Goal: Task Accomplishment & Management: Manage account settings

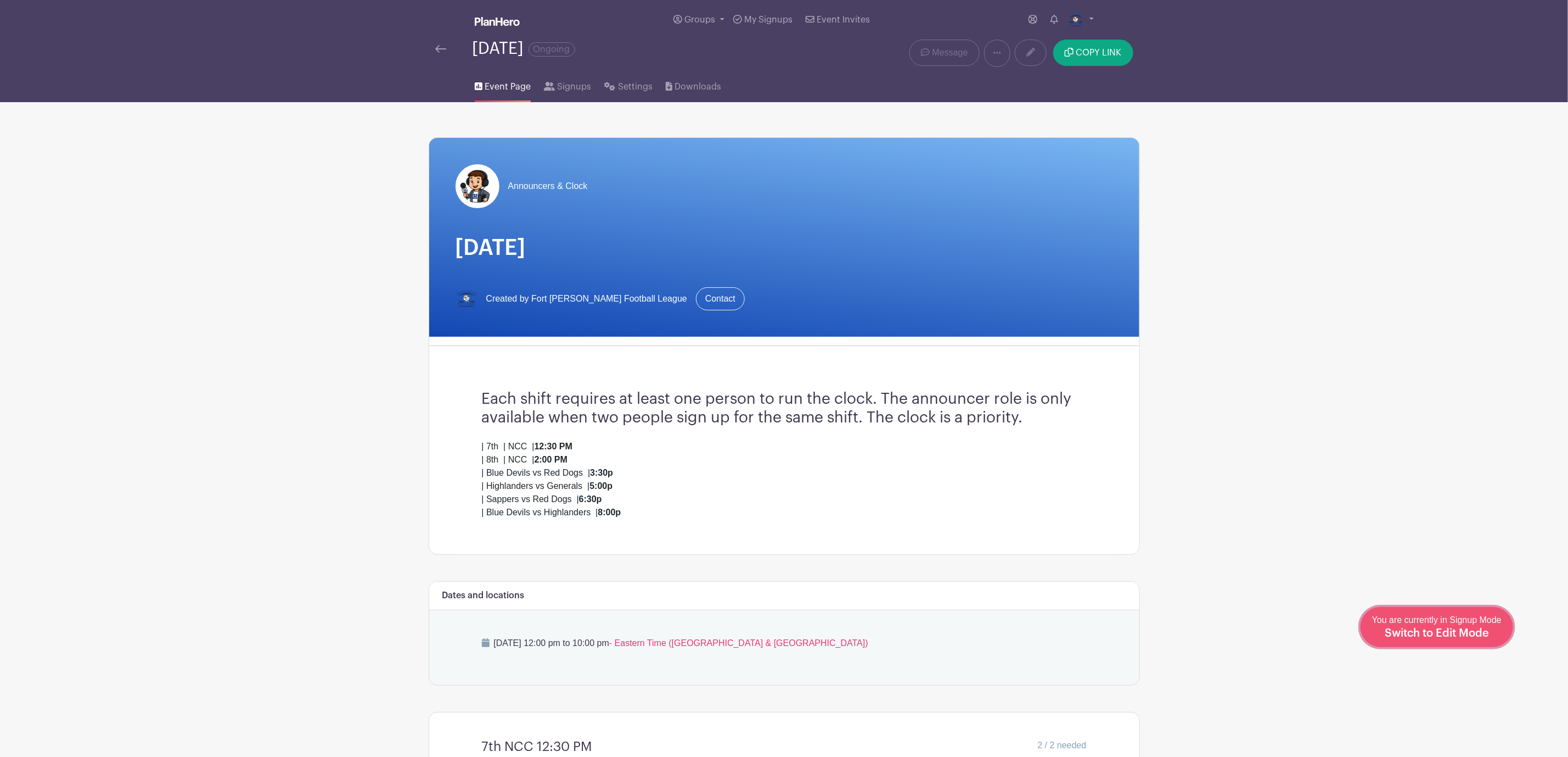
click at [1477, 637] on span "Switch to Edit Mode" at bounding box center [1437, 633] width 104 height 11
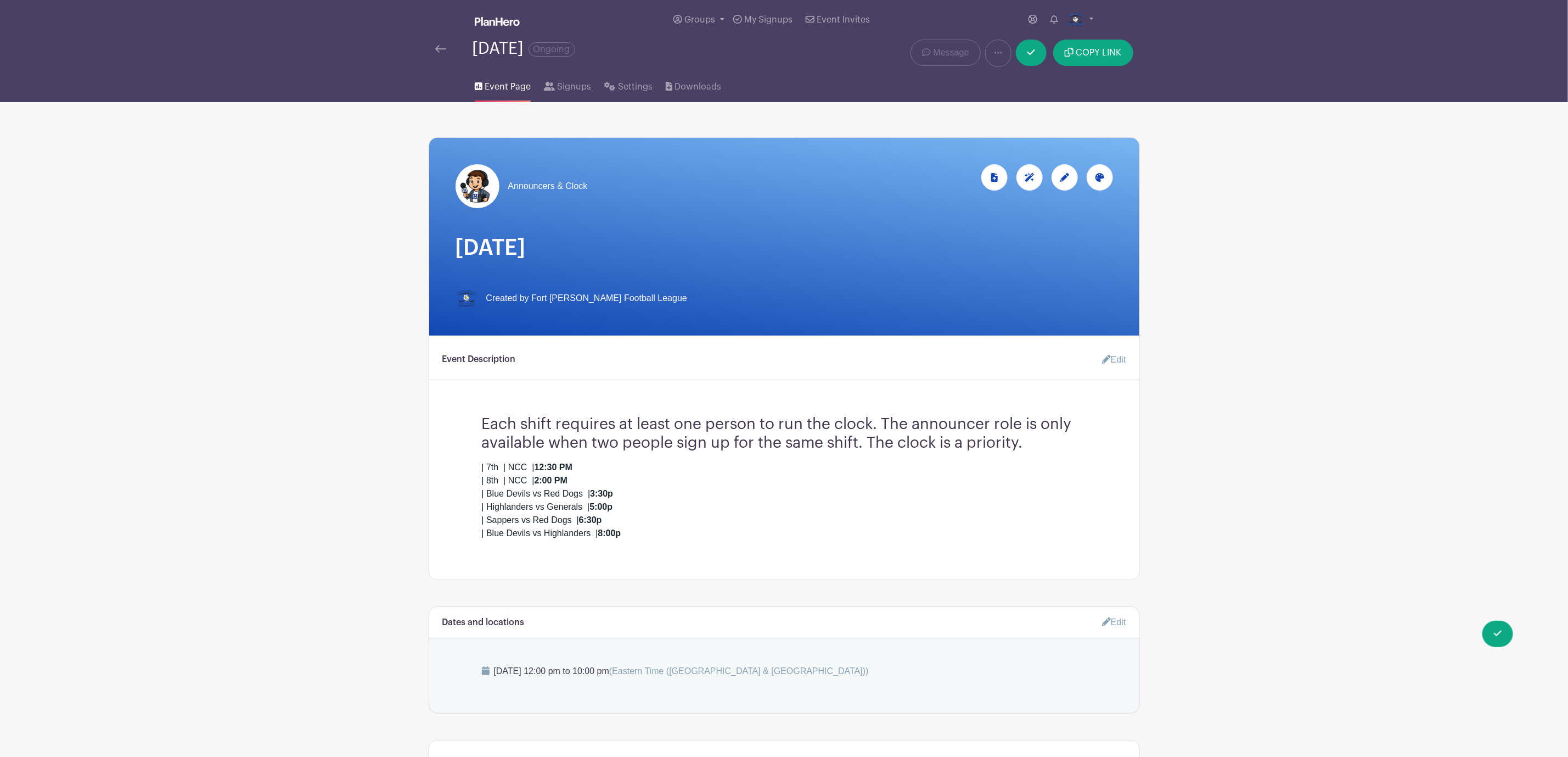
click at [1104, 360] on icon at bounding box center [1107, 359] width 9 height 9
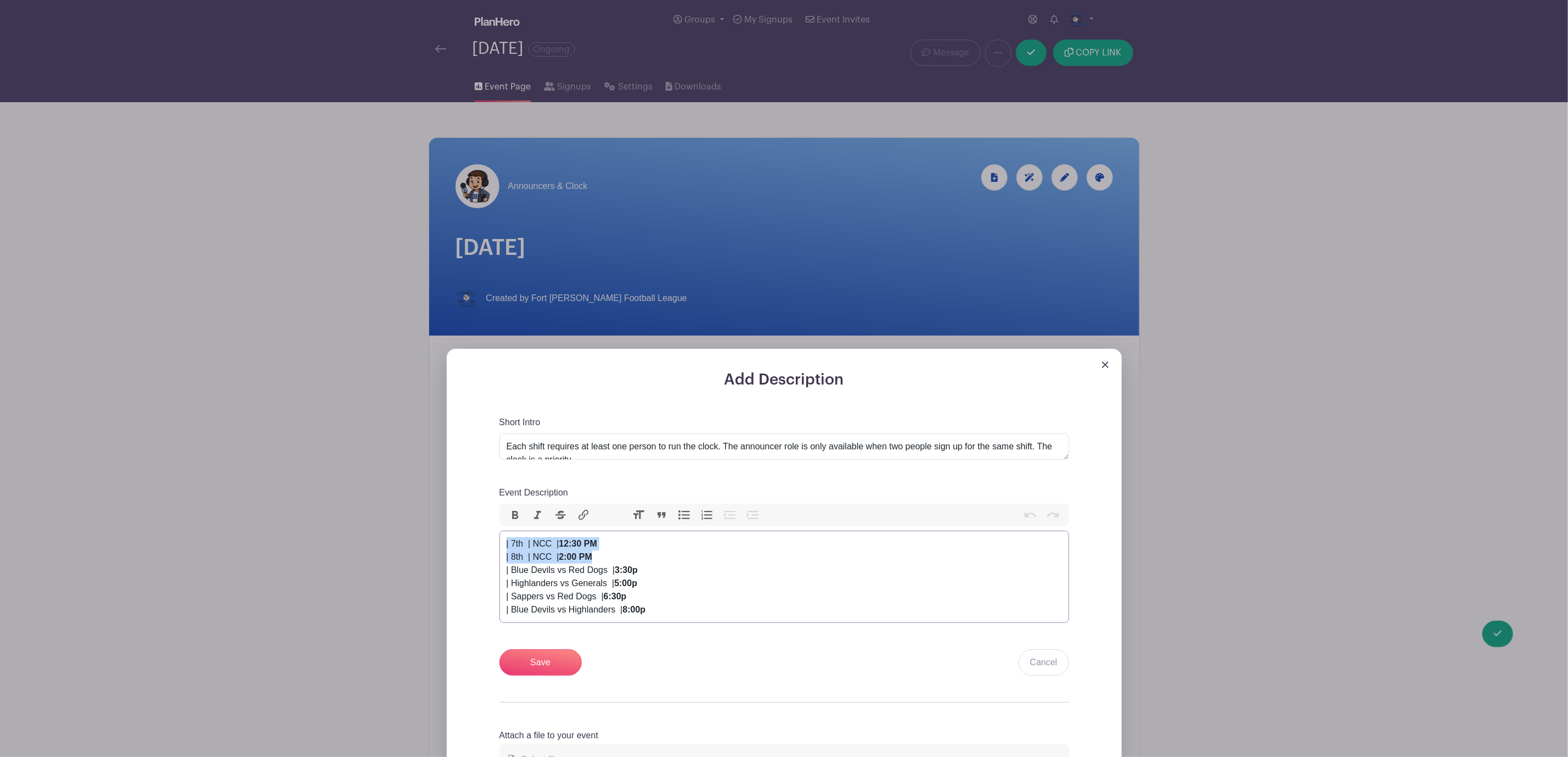
drag, startPoint x: 604, startPoint y: 562, endPoint x: 502, endPoint y: 552, distance: 102.5
click at [502, 552] on trix-editor "| 7th | NCC | 12:30 PM | 8th | NCC | 2:00 PM | Blue Devils vs Red Dogs | 3:30p …" at bounding box center [784, 576] width 570 height 92
type trix-editor "<div>&nbsp;| Blue Devils vs Red Dogs&nbsp; | <strong>3:30p</strong><br> | Highl…"
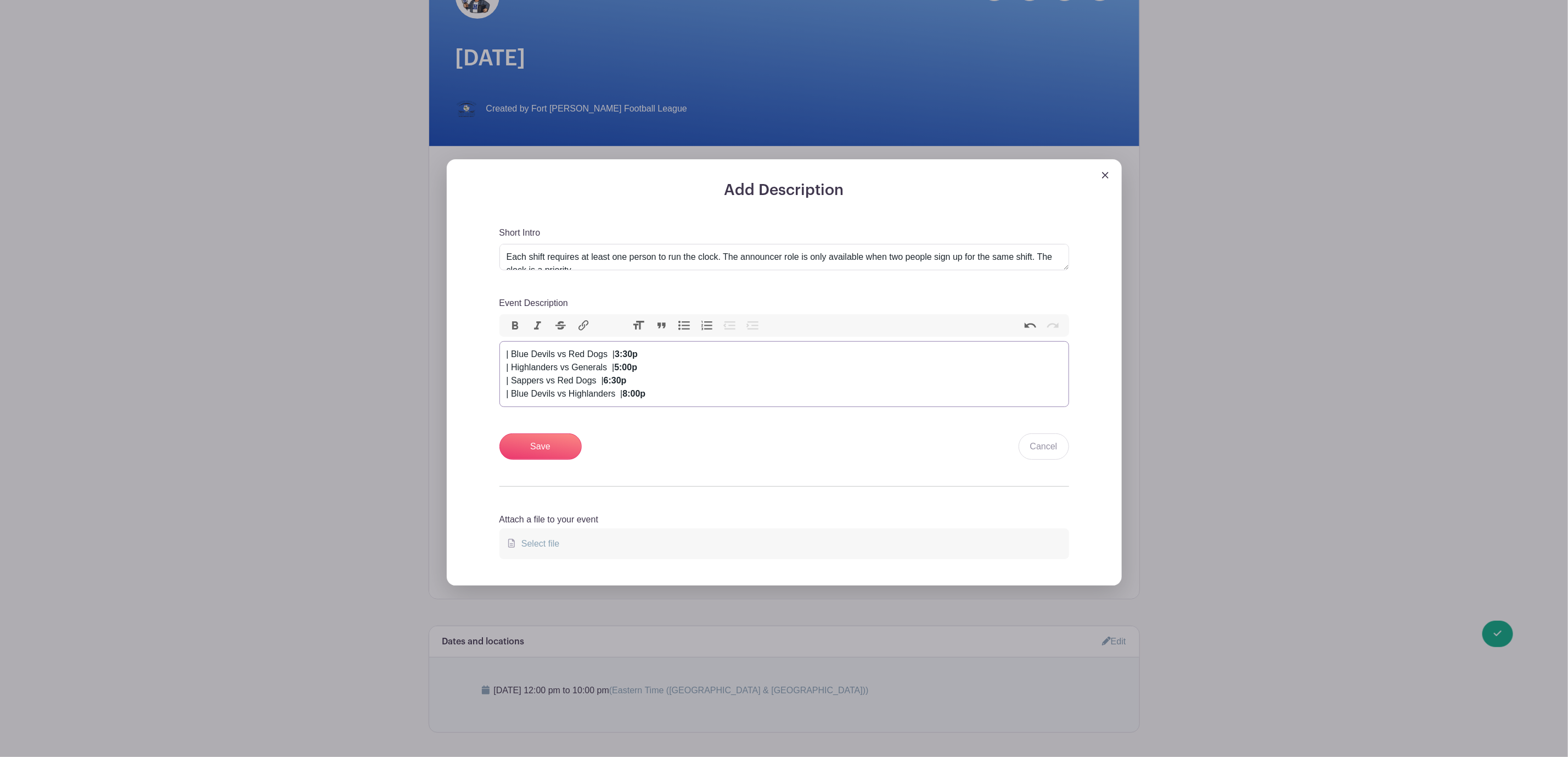
scroll to position [412, 0]
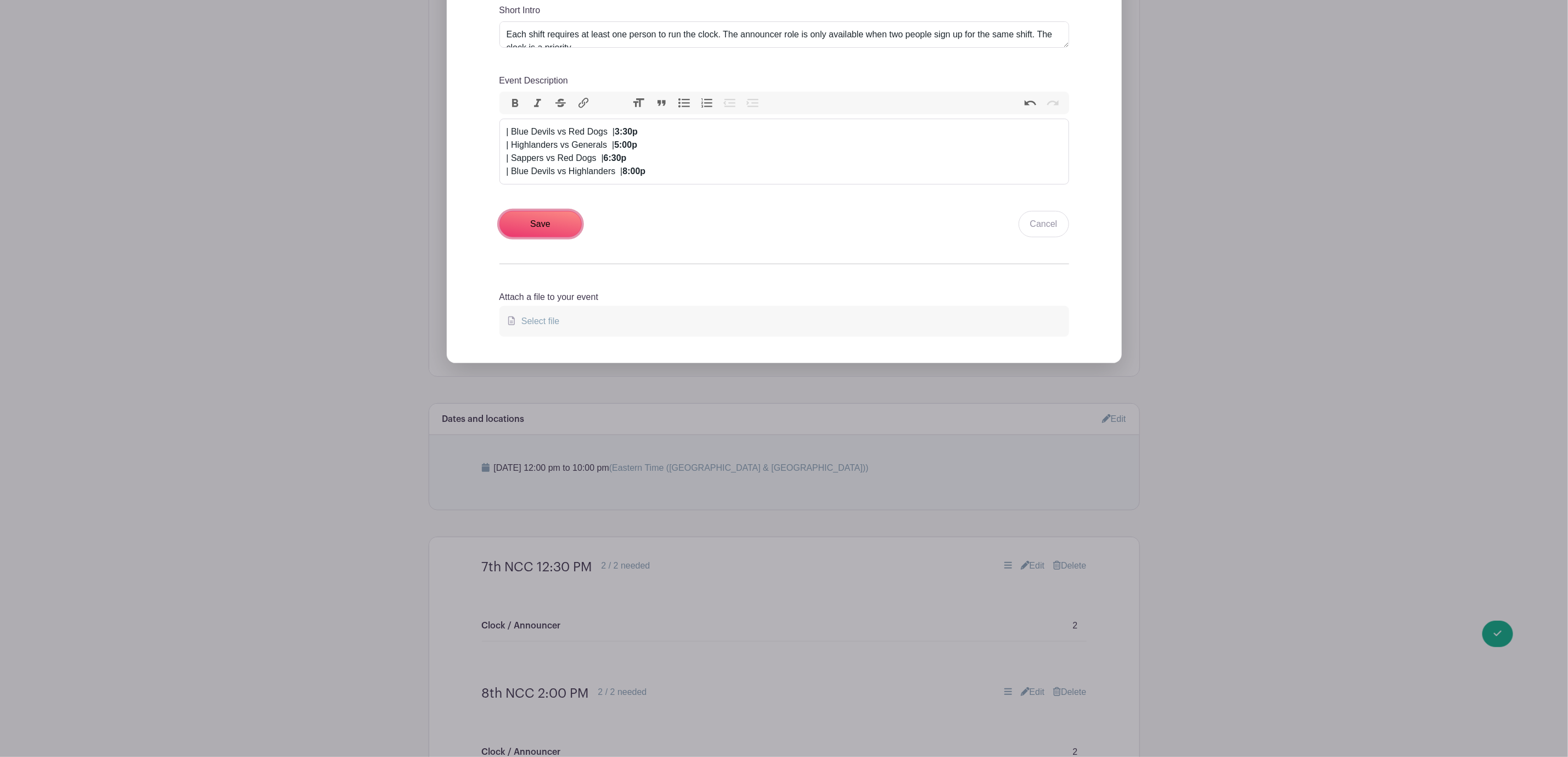
click at [552, 219] on input "Save" at bounding box center [540, 224] width 82 height 26
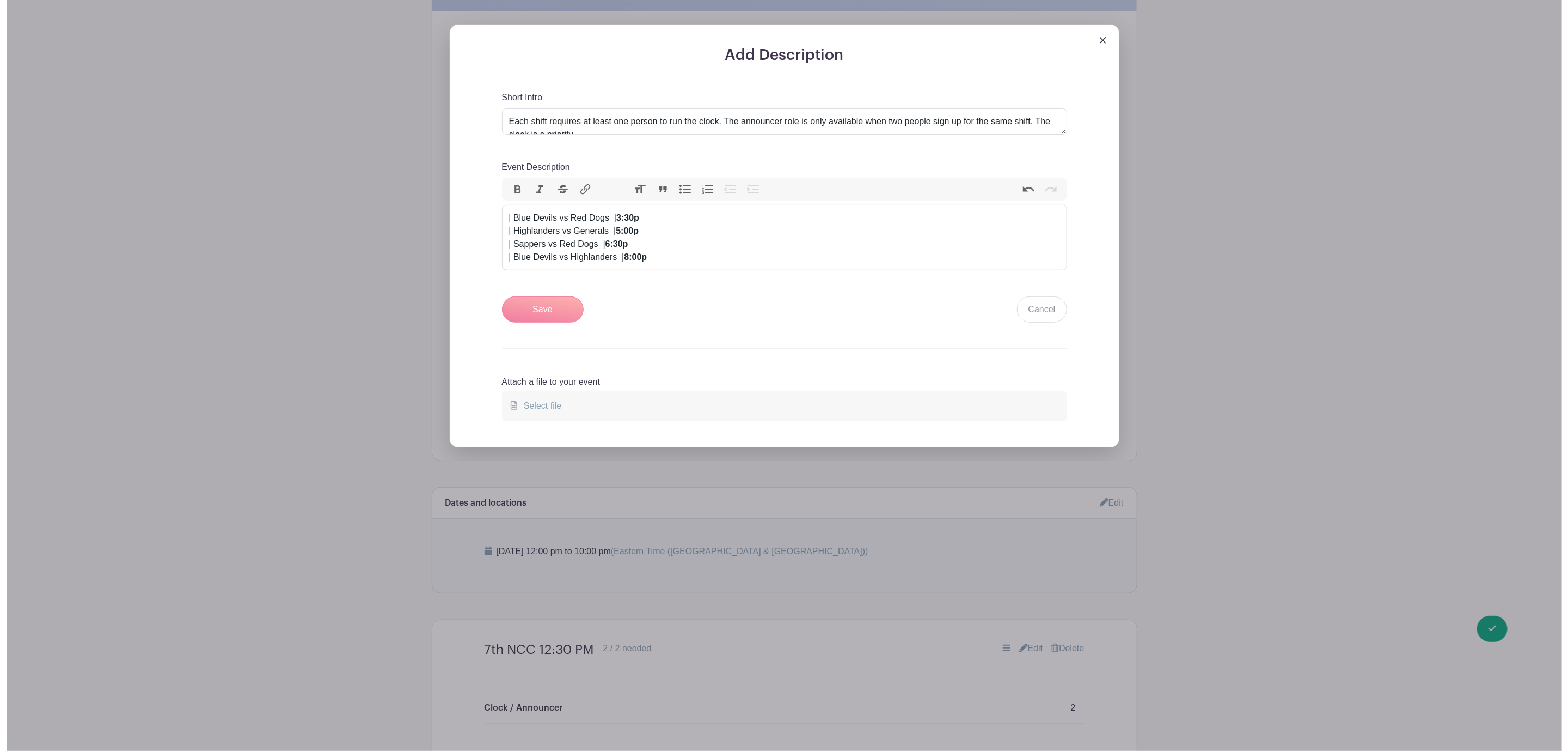
scroll to position [495, 0]
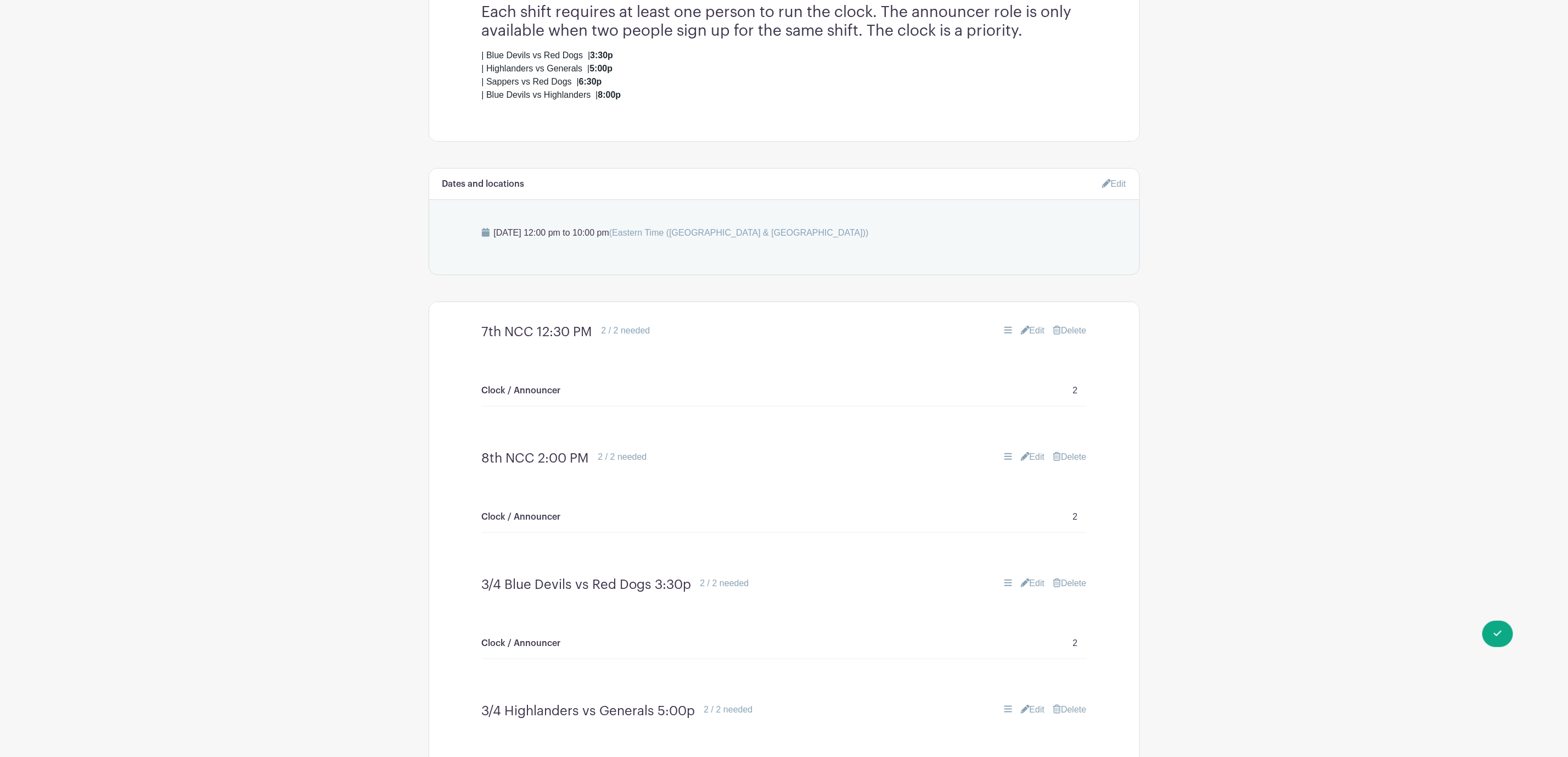
click at [1072, 336] on link "Delete" at bounding box center [1070, 330] width 33 height 13
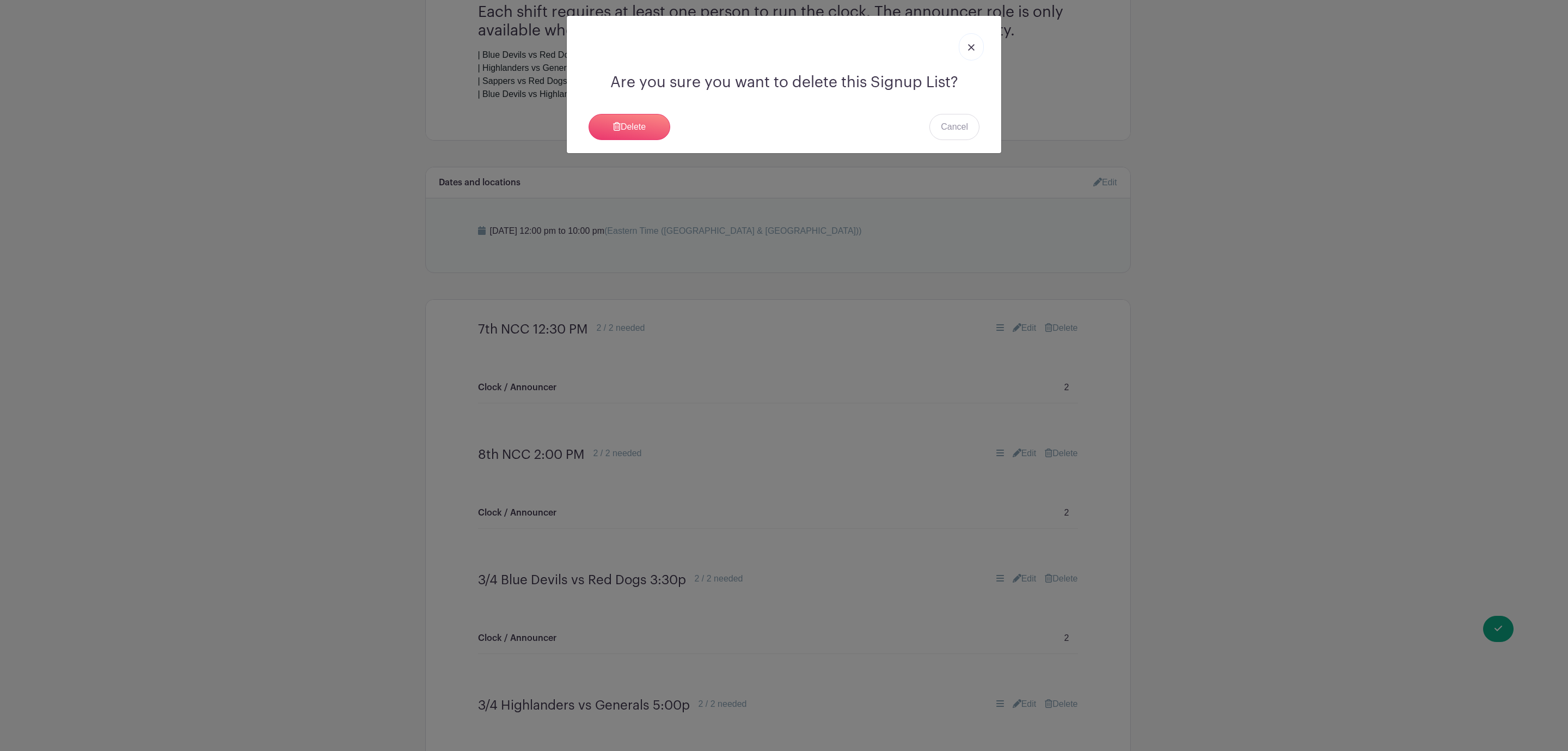
click at [636, 113] on div "Are you sure you want to delete this Signup List? [GEOGRAPHIC_DATA] Cancel" at bounding box center [784, 84] width 435 height 138
click at [602, 128] on link "Delete" at bounding box center [629, 127] width 81 height 26
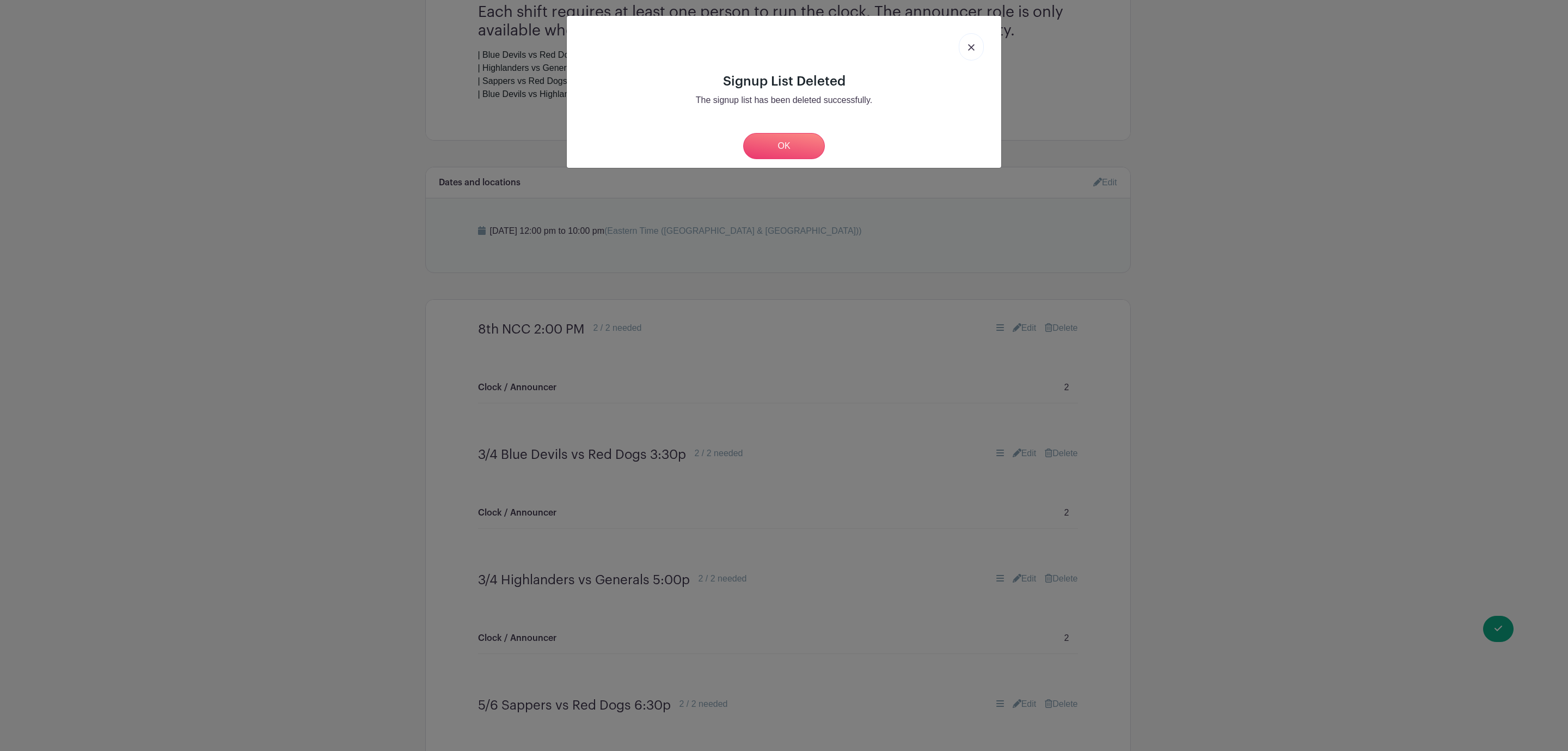
click at [1060, 332] on div "Signup List Deleted The signup list has been deleted successfully. OK" at bounding box center [784, 375] width 1568 height 751
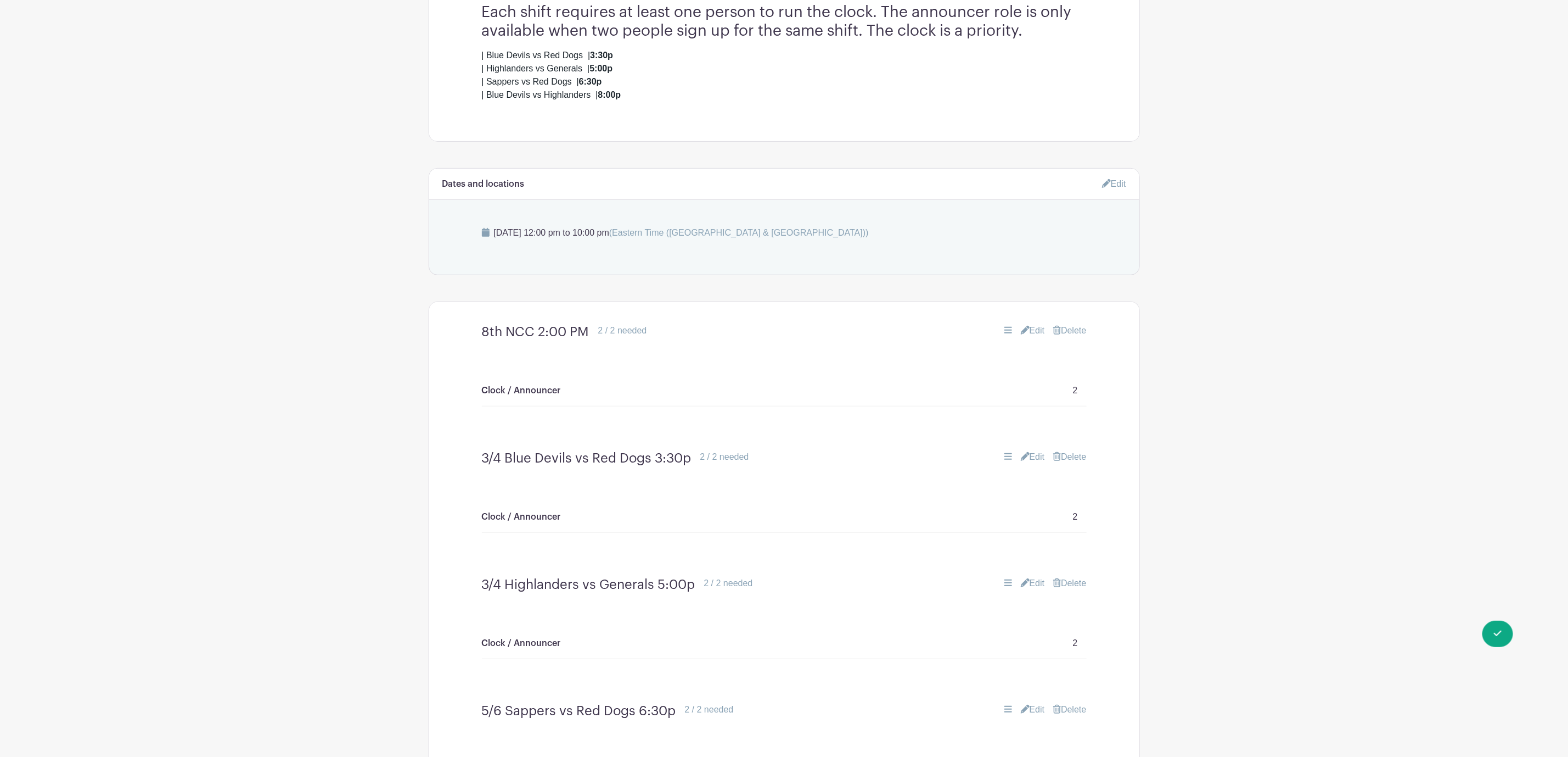
click at [1077, 331] on link "Delete" at bounding box center [1070, 330] width 33 height 13
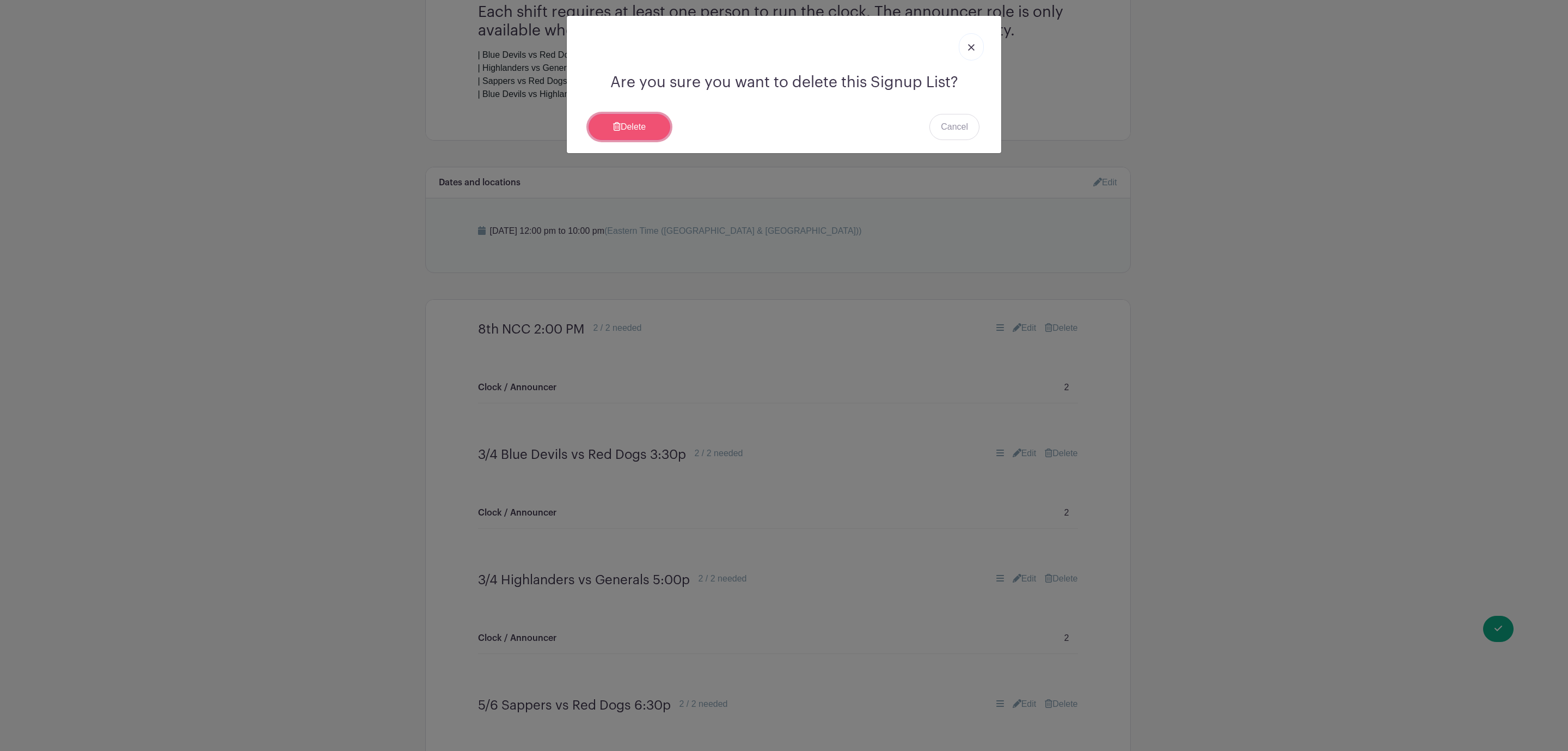
click at [609, 117] on link "Delete" at bounding box center [629, 127] width 81 height 26
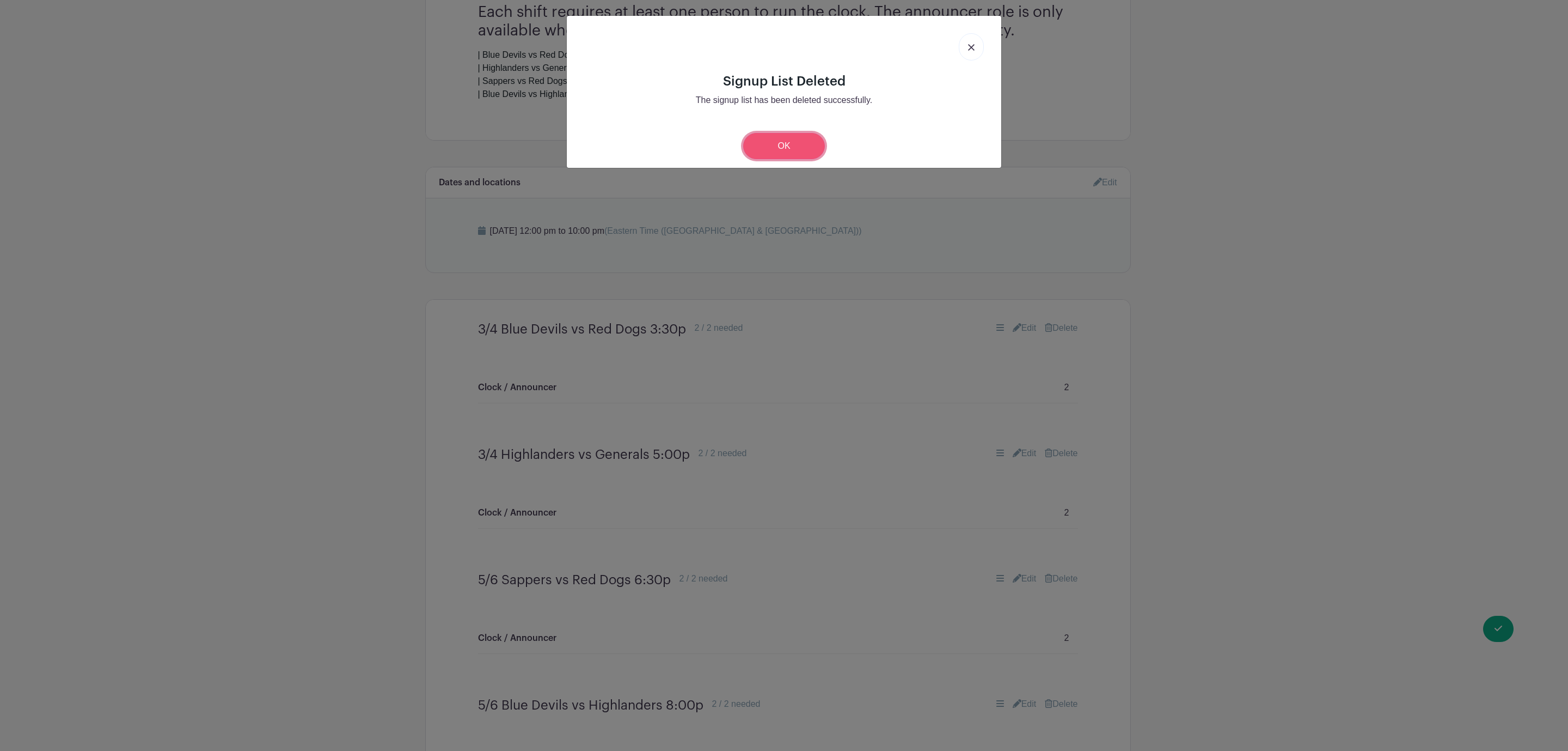
click at [791, 140] on link "OK" at bounding box center [784, 146] width 81 height 26
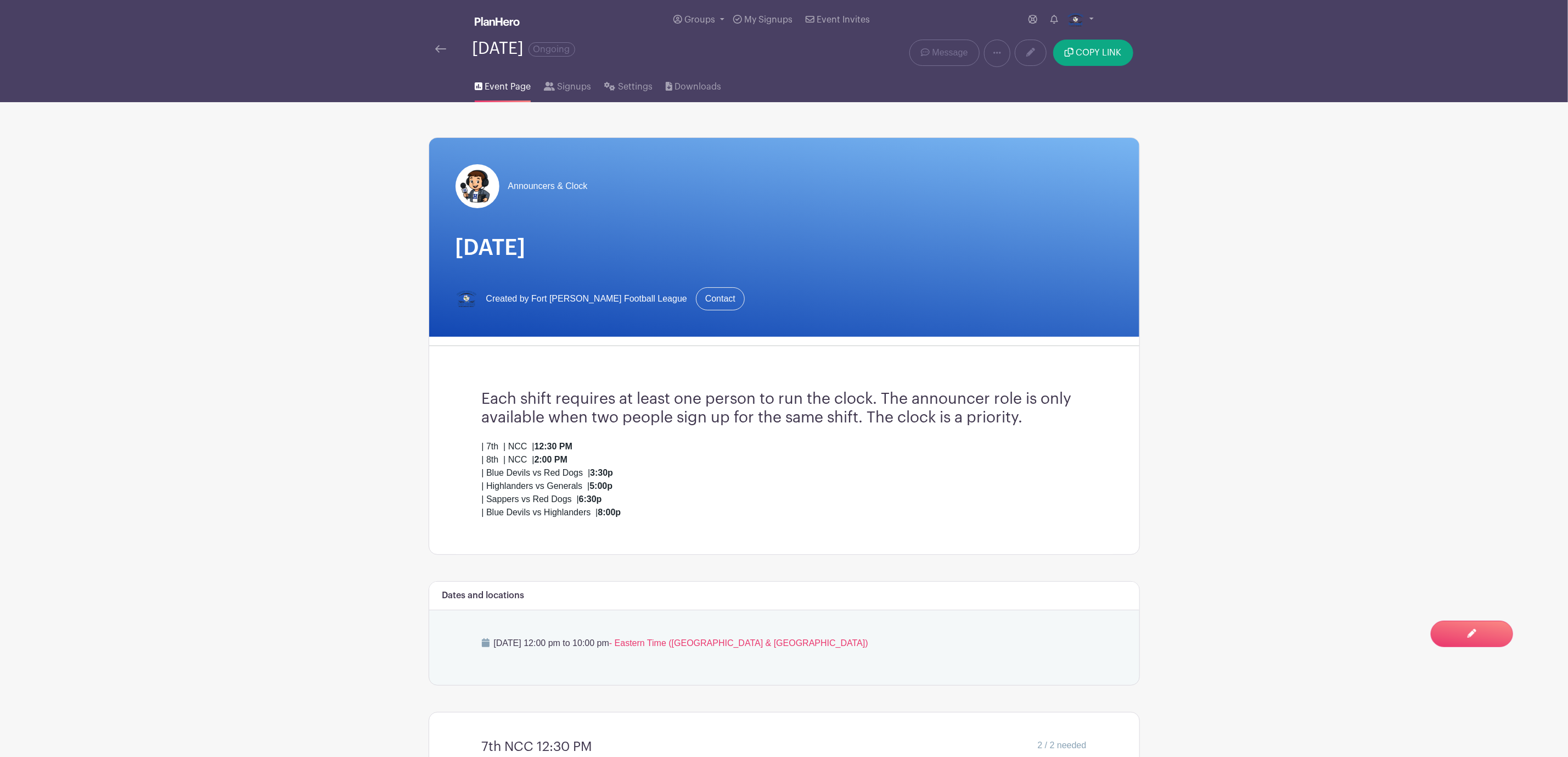
click at [434, 46] on div "[DATE] Ongoing" at bounding box center [636, 53] width 415 height 28
click at [443, 46] on img at bounding box center [440, 49] width 11 height 8
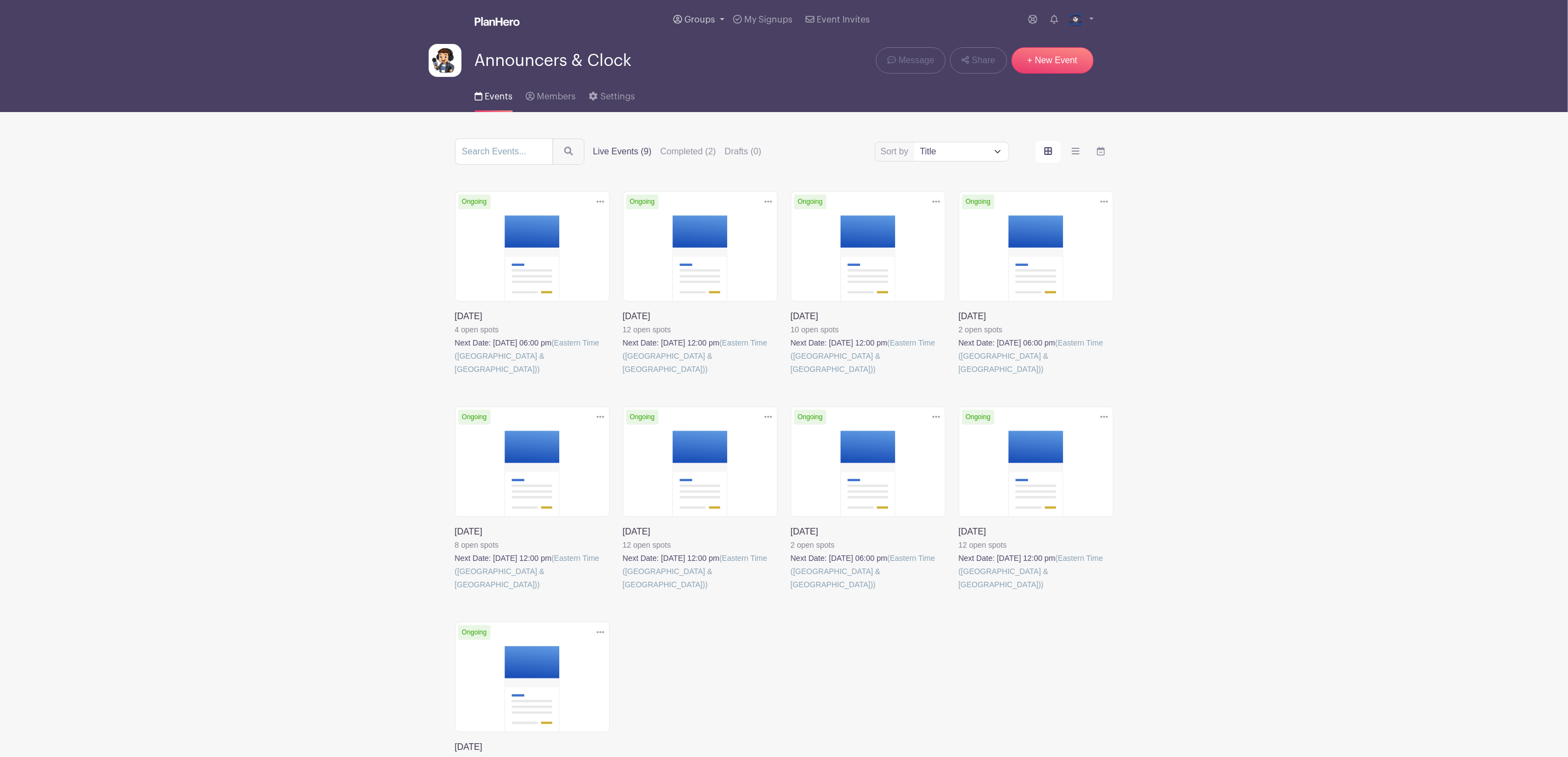
click at [715, 19] on span "Groups" at bounding box center [699, 20] width 30 height 9
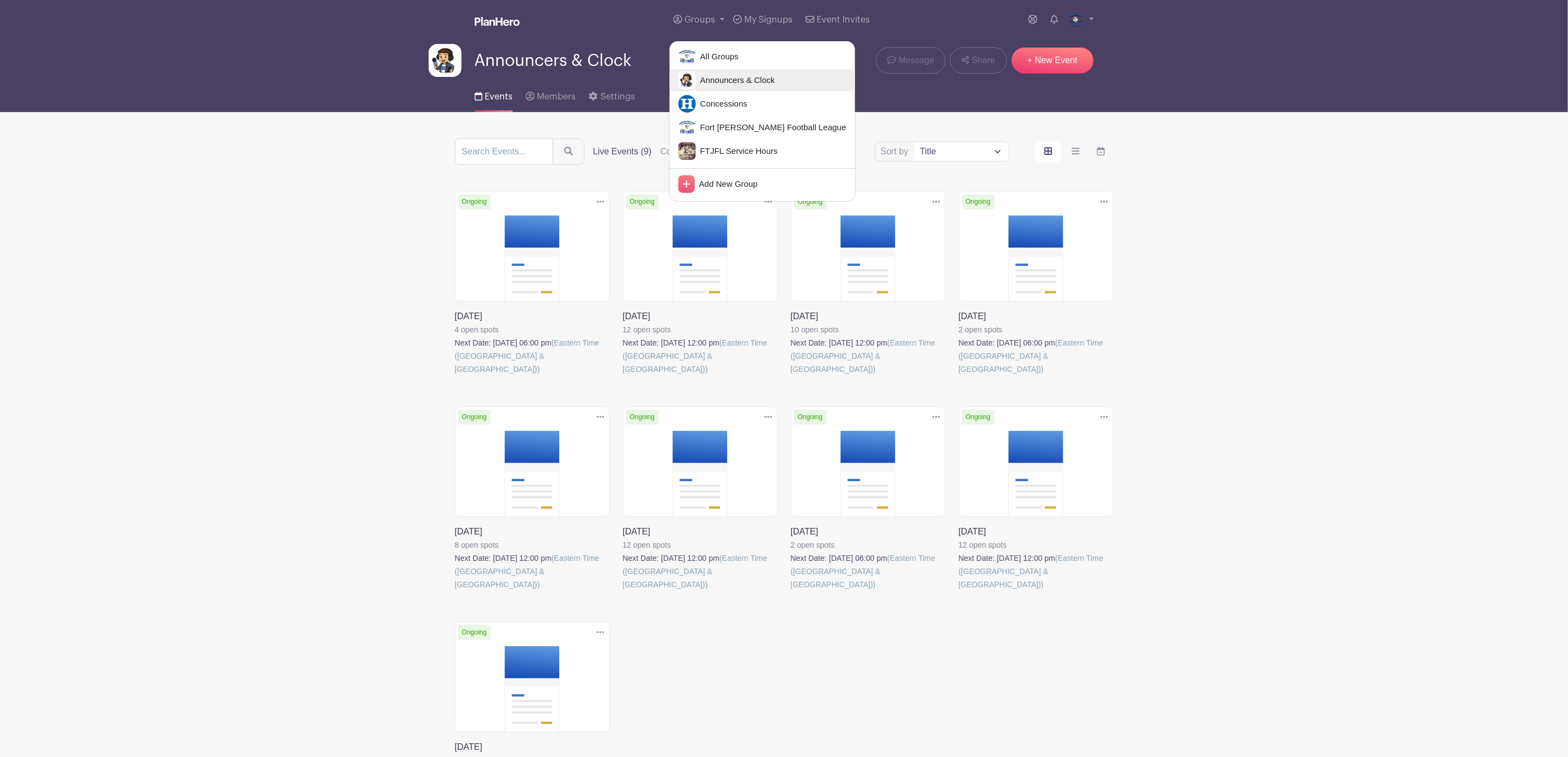
click at [721, 81] on span "Announcers & Clock" at bounding box center [735, 80] width 79 height 12
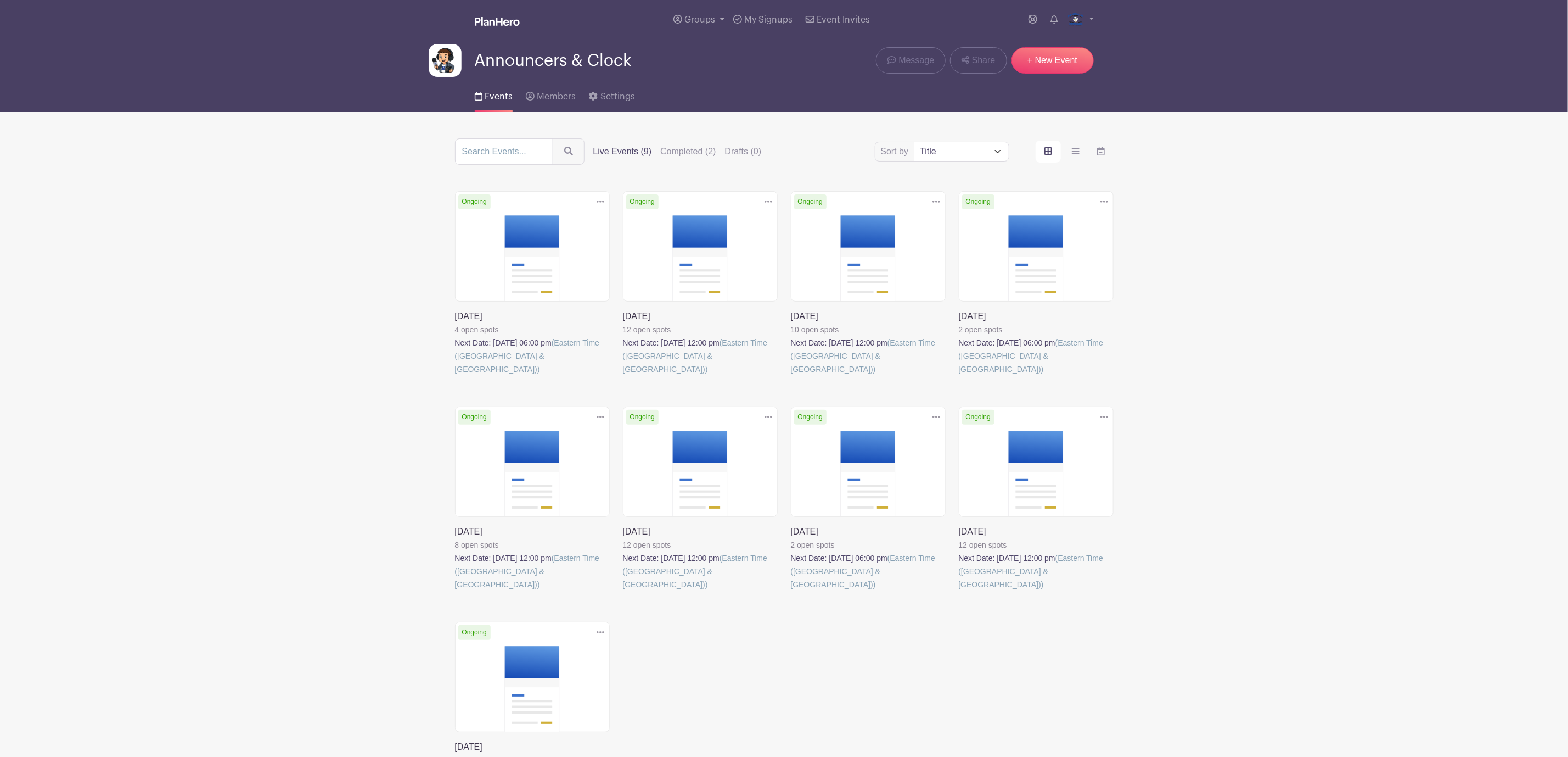
click at [595, 623] on link at bounding box center [600, 632] width 17 height 18
click at [588, 666] on link "Delete" at bounding box center [565, 674] width 87 height 17
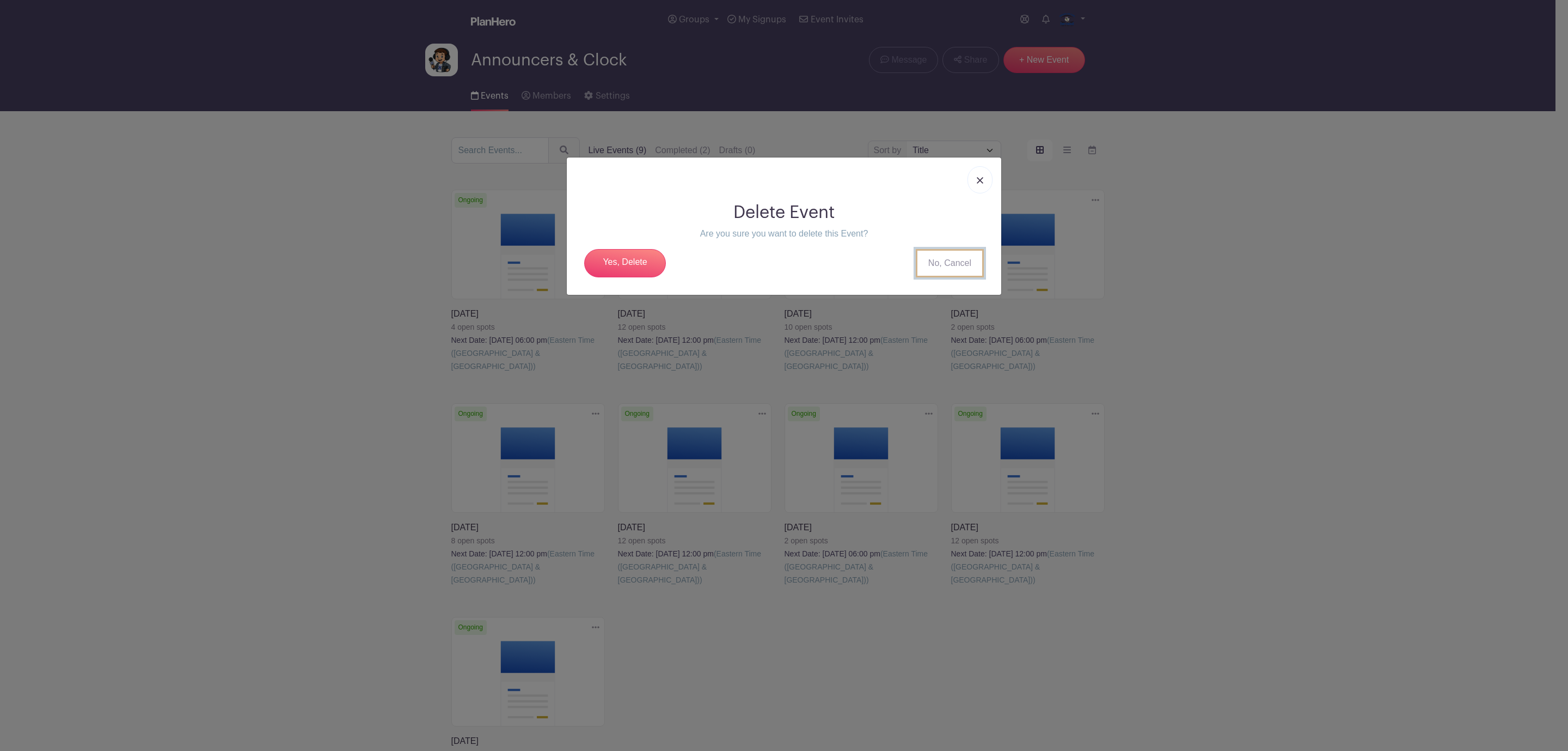
click at [947, 264] on link "No, Cancel" at bounding box center [949, 263] width 68 height 28
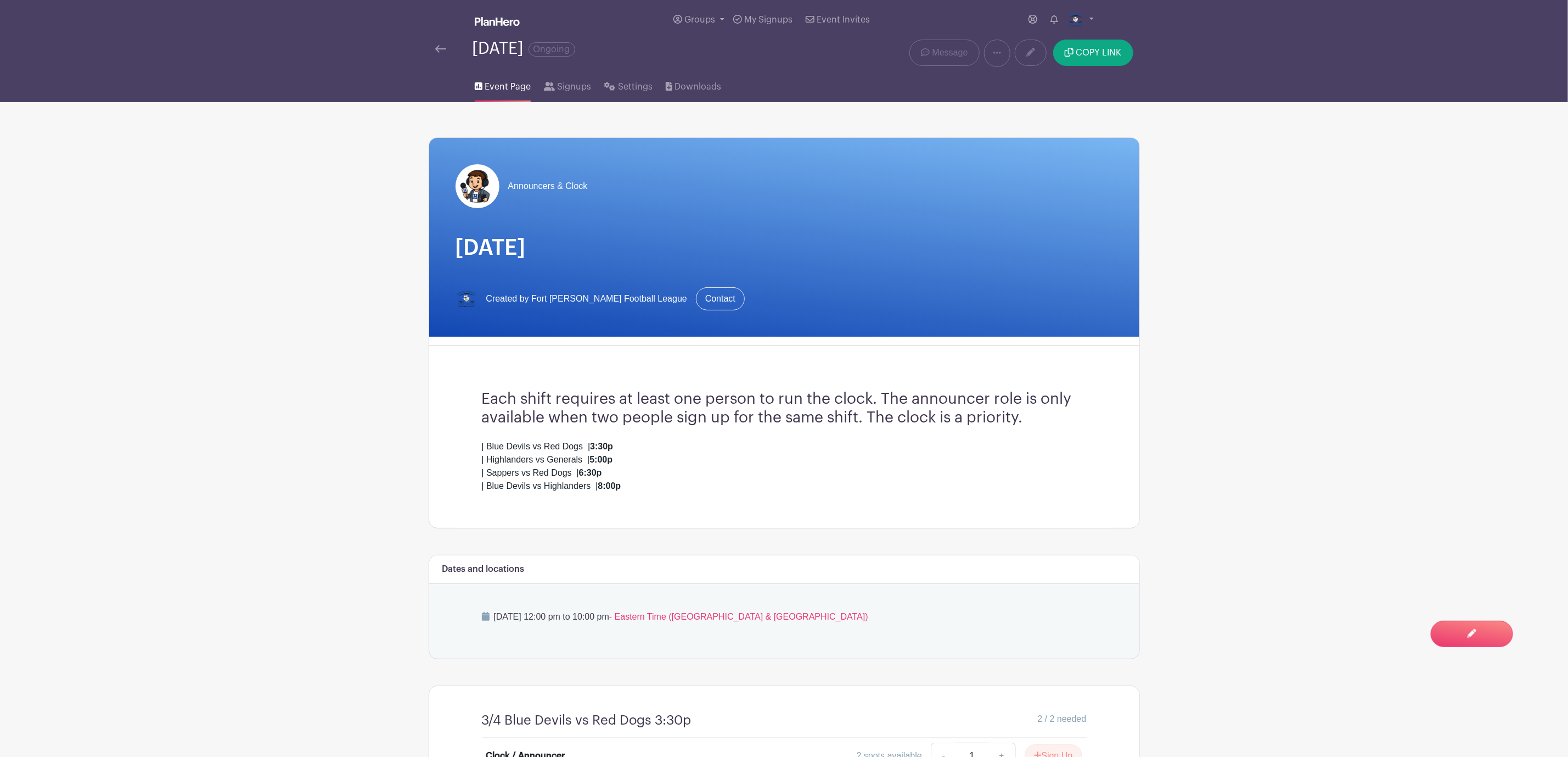
click at [432, 48] on div "[DATE] Ongoing" at bounding box center [636, 53] width 415 height 28
click at [445, 48] on img at bounding box center [440, 49] width 11 height 8
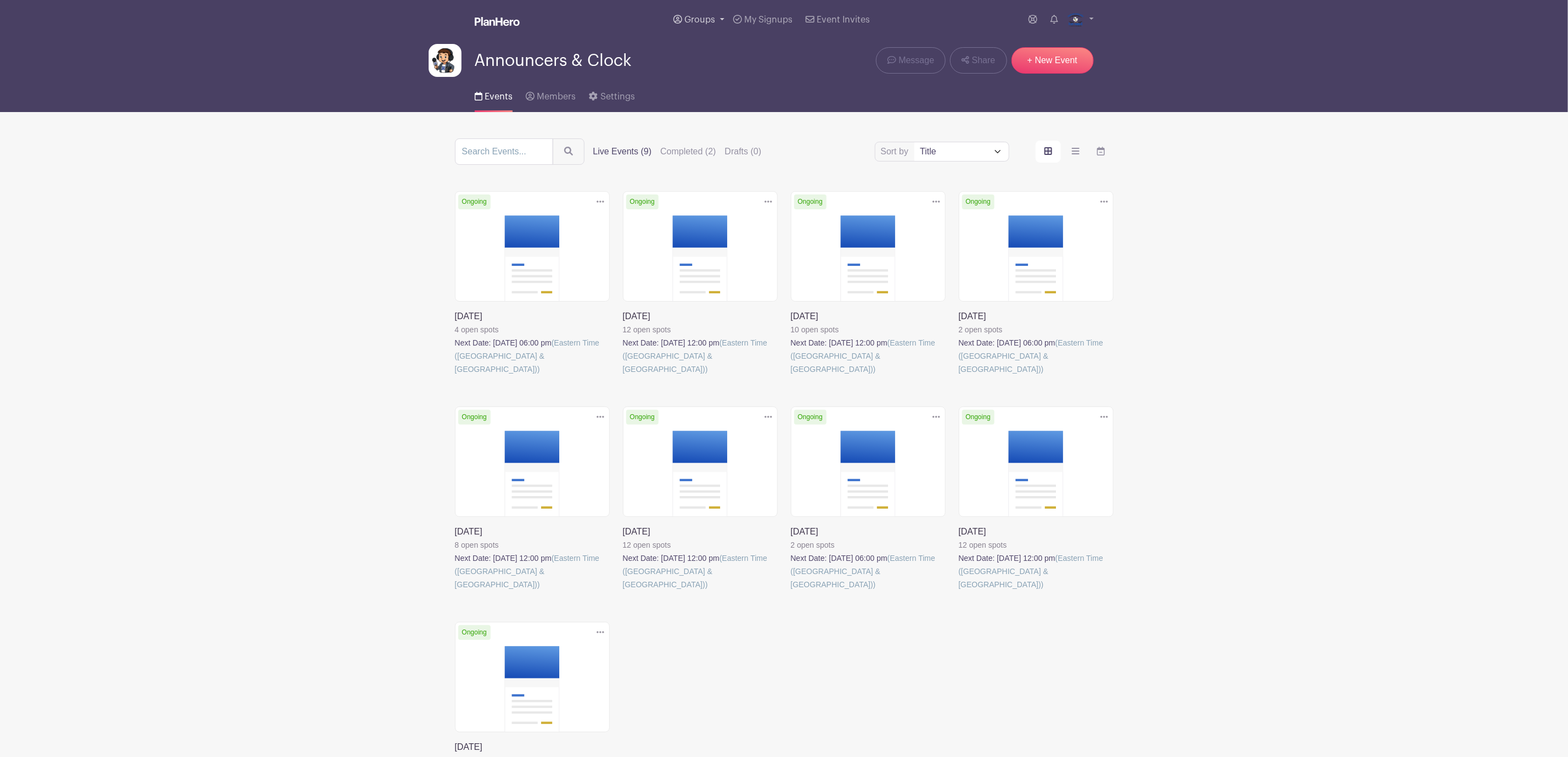
click at [705, 22] on span "Groups" at bounding box center [699, 20] width 30 height 9
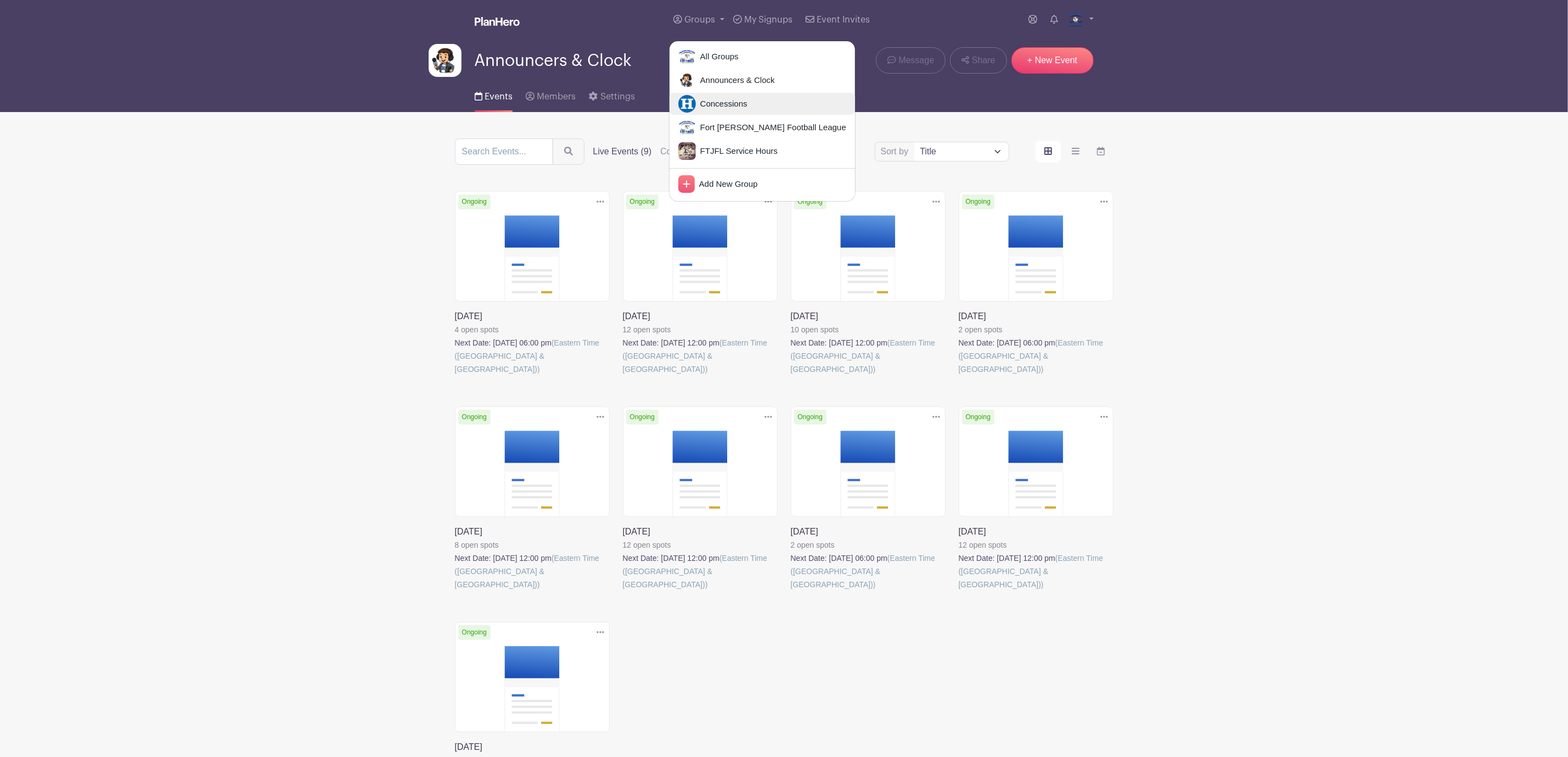
click at [722, 107] on span "Concessions" at bounding box center [721, 104] width 52 height 12
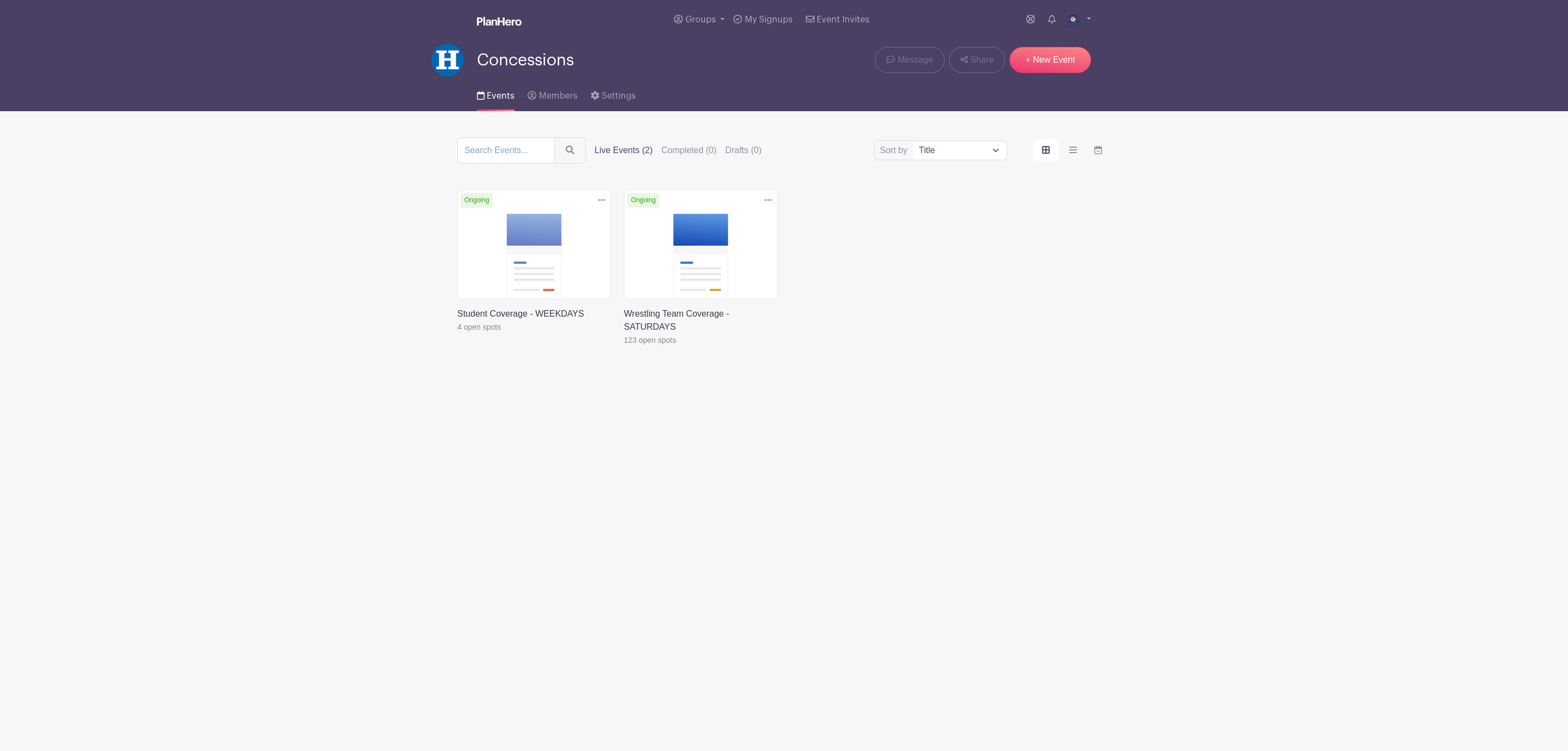
click at [624, 346] on link at bounding box center [624, 346] width 0 height 0
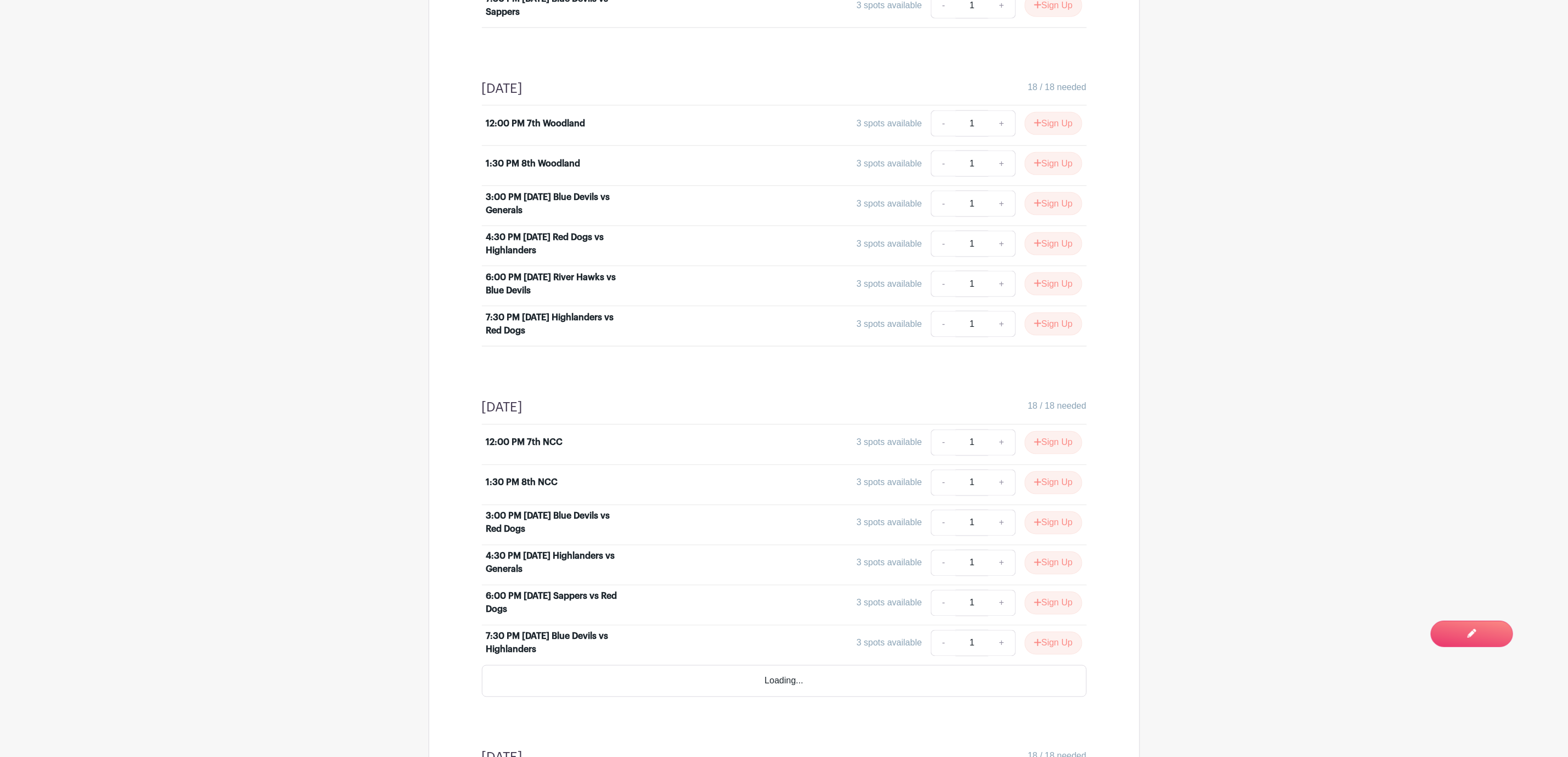
scroll to position [1235, 0]
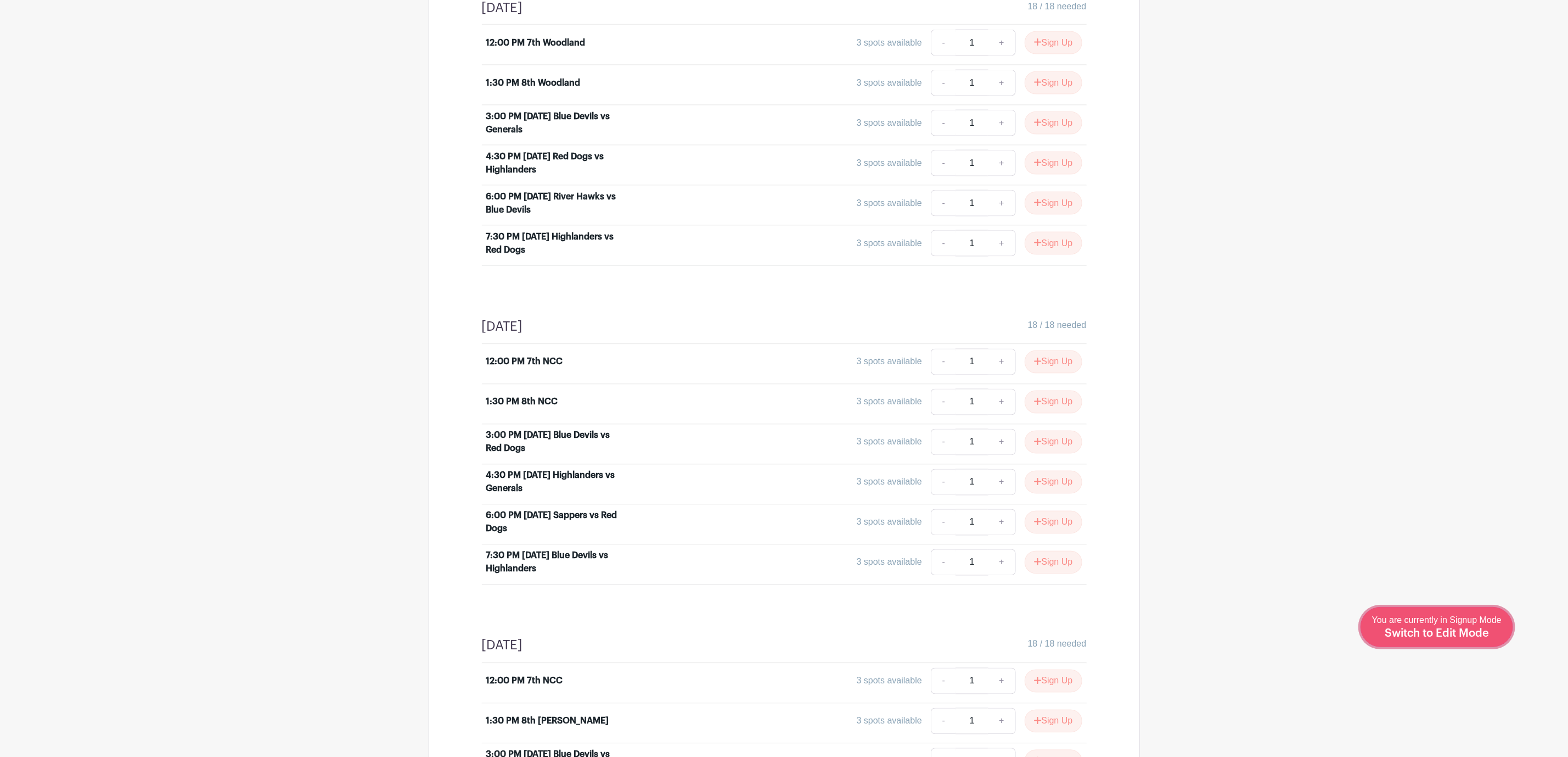
click at [1469, 624] on span "You are currently in Signup Mode Switch to Edit Mode" at bounding box center [1437, 626] width 130 height 23
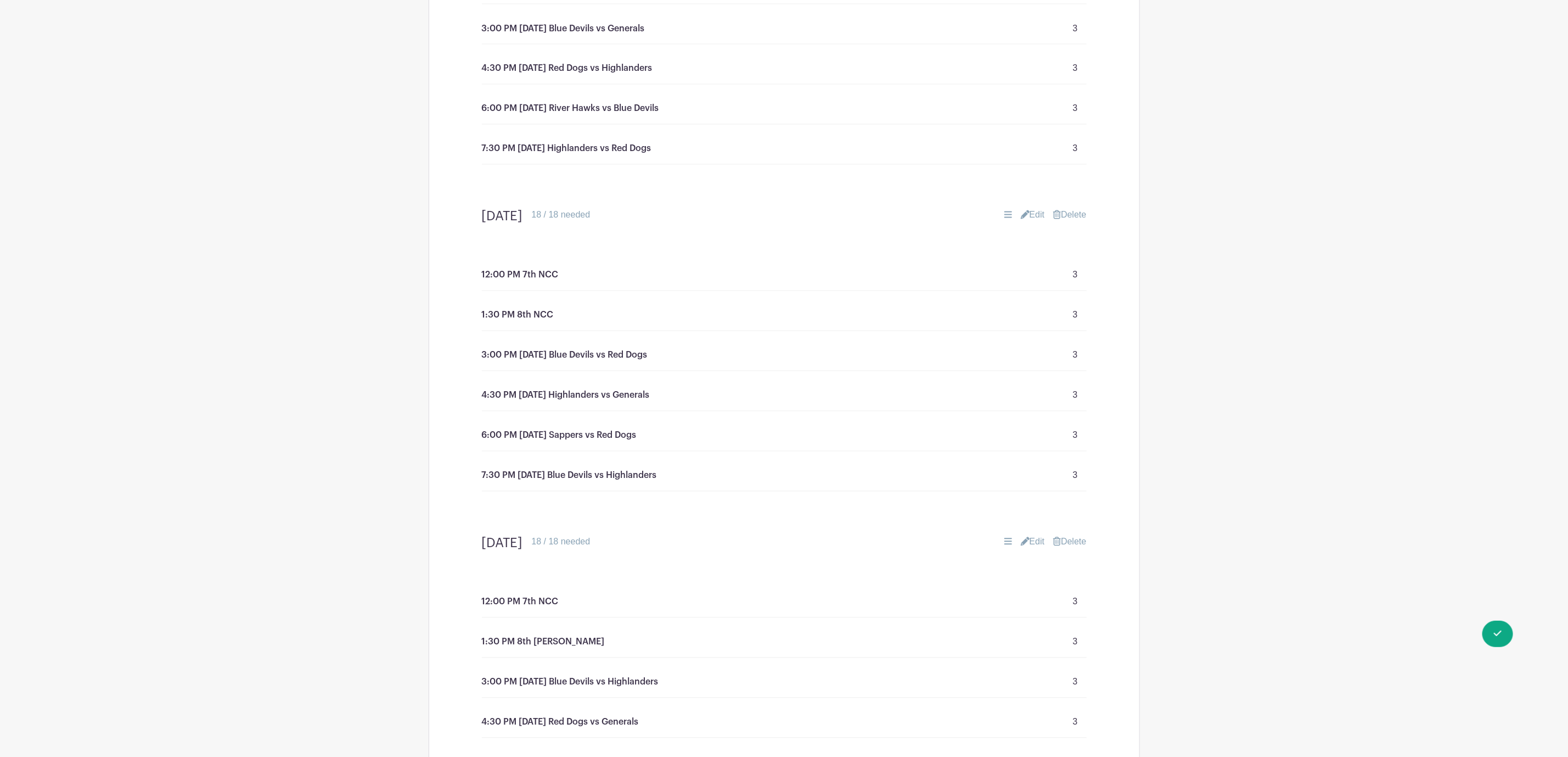
scroll to position [1565, 0]
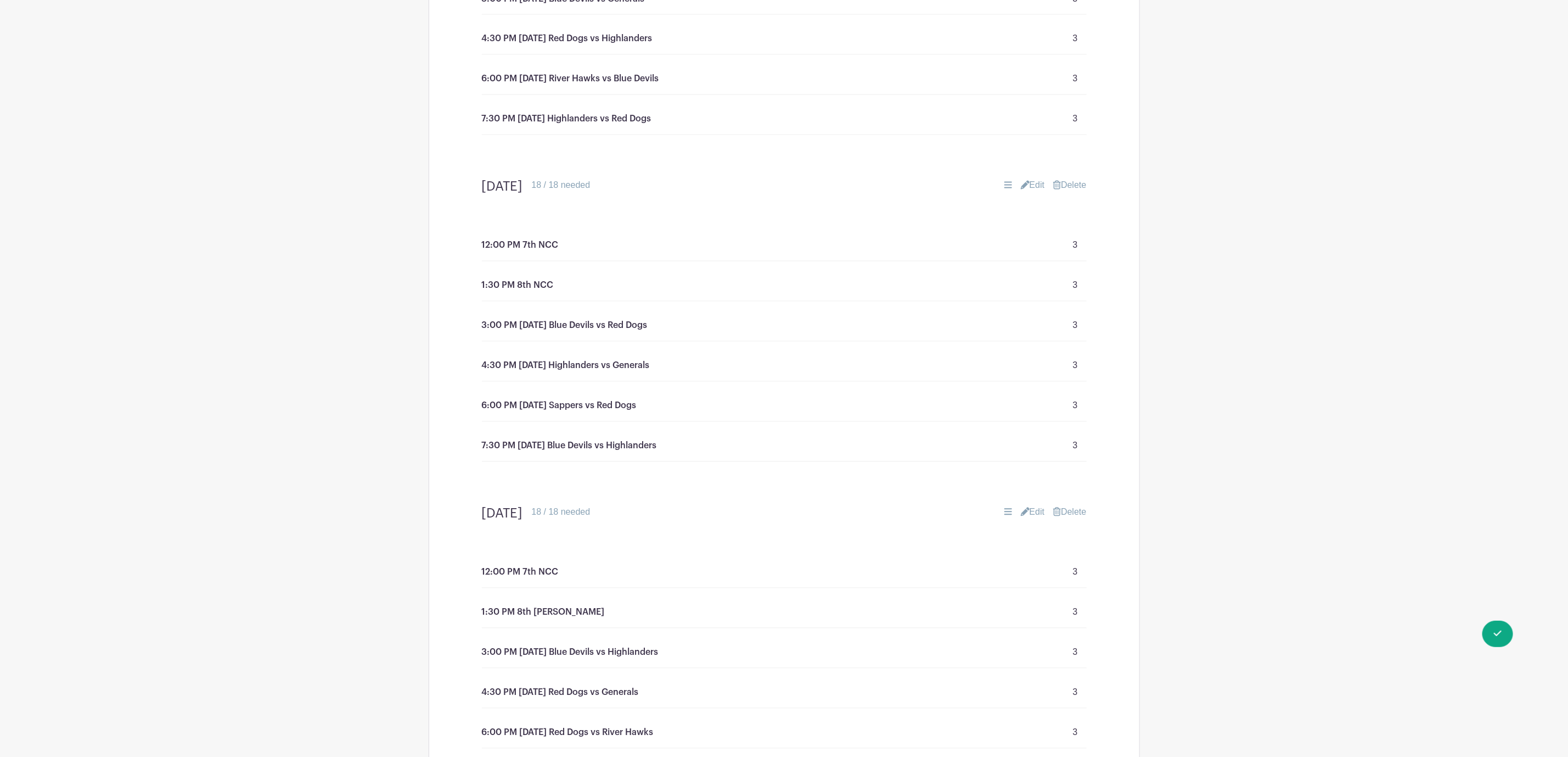
click at [1036, 192] on link "Edit" at bounding box center [1033, 186] width 24 height 13
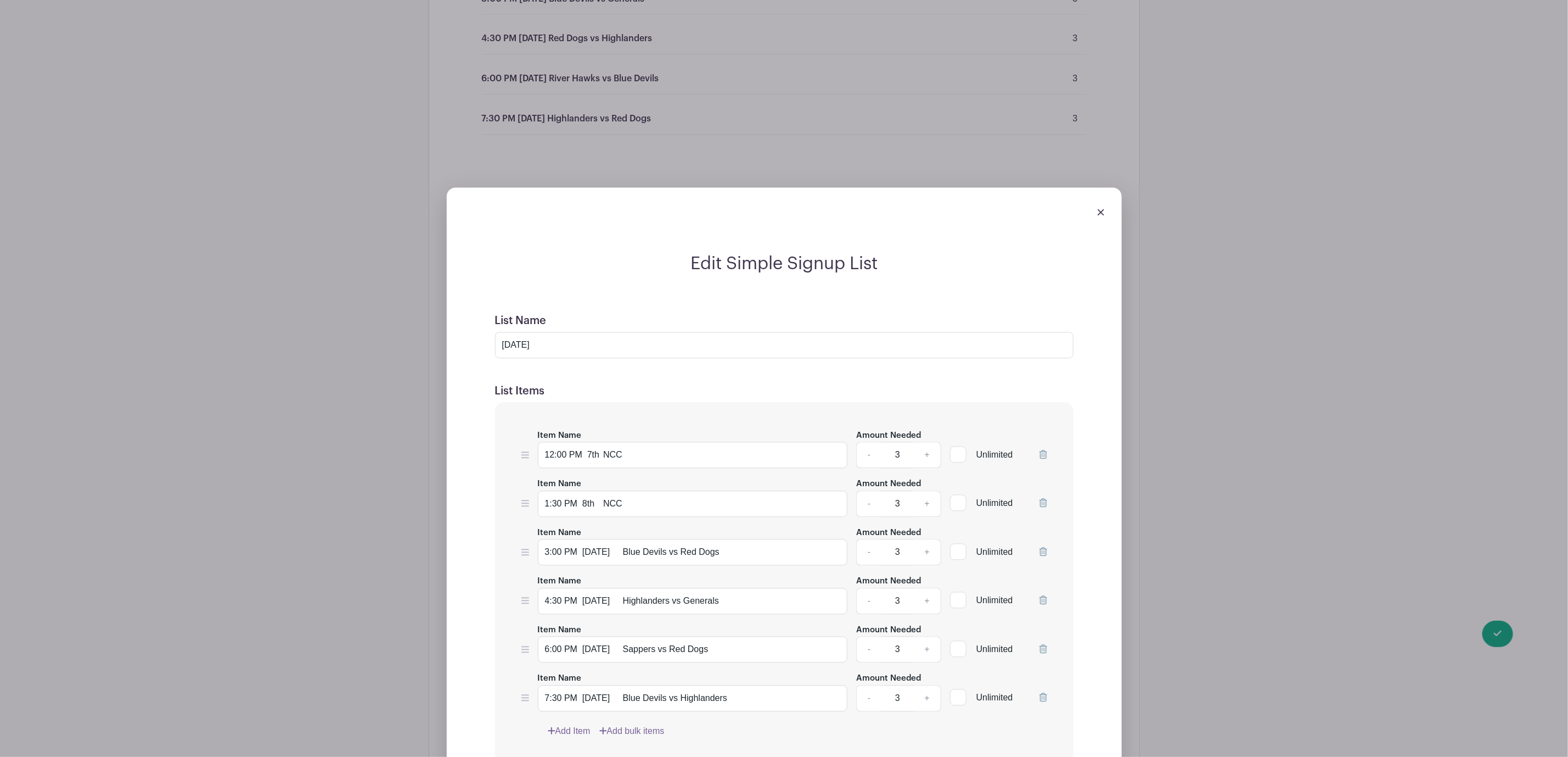
click at [1041, 459] on icon at bounding box center [1043, 454] width 8 height 9
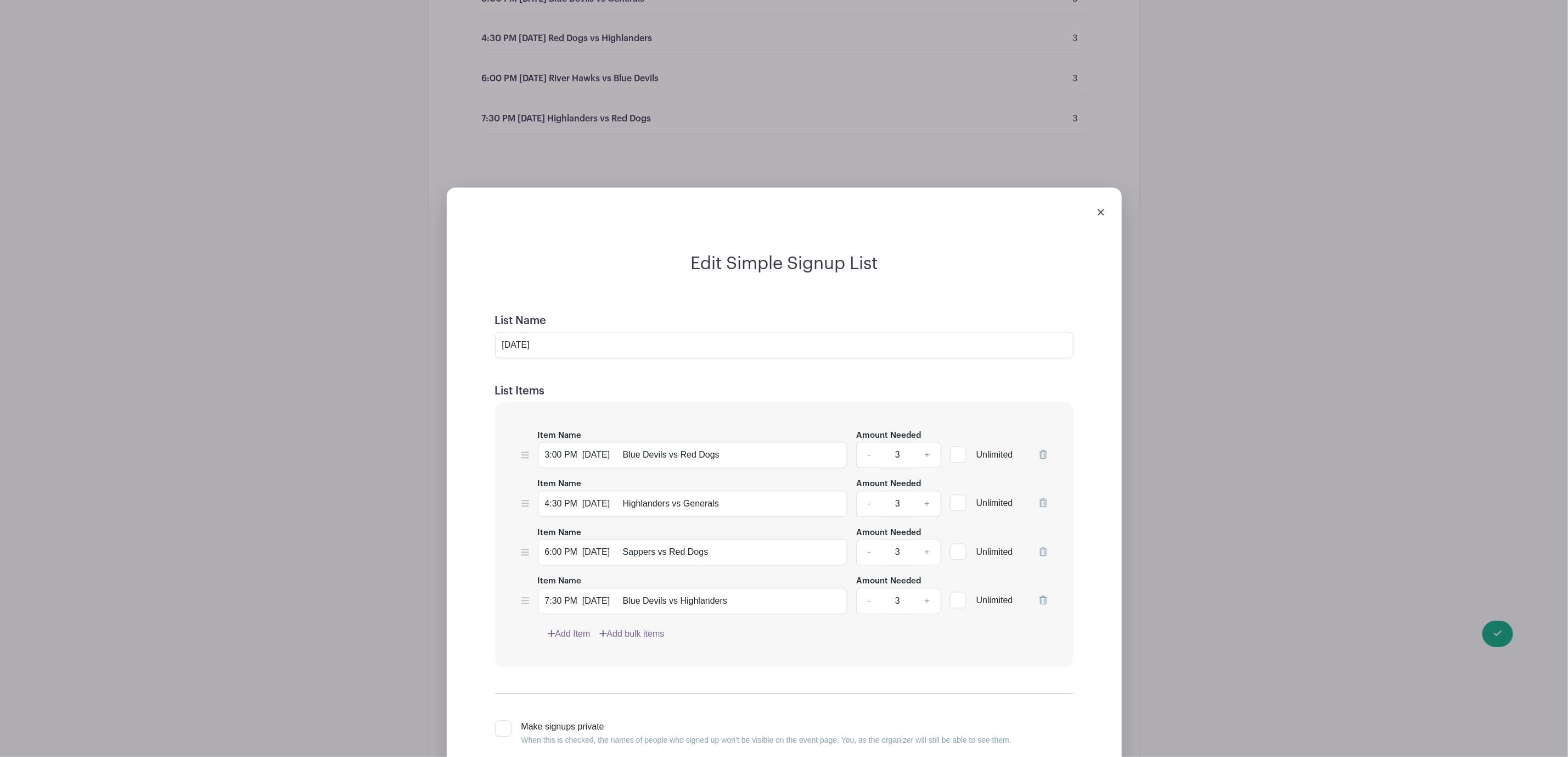
click at [1140, 292] on div "Edit Simple Signup List List Name [DATE] List Items Item Name 12:00 PM 7th NCC …" at bounding box center [784, 525] width 710 height 708
click at [1099, 216] on img at bounding box center [1101, 212] width 7 height 7
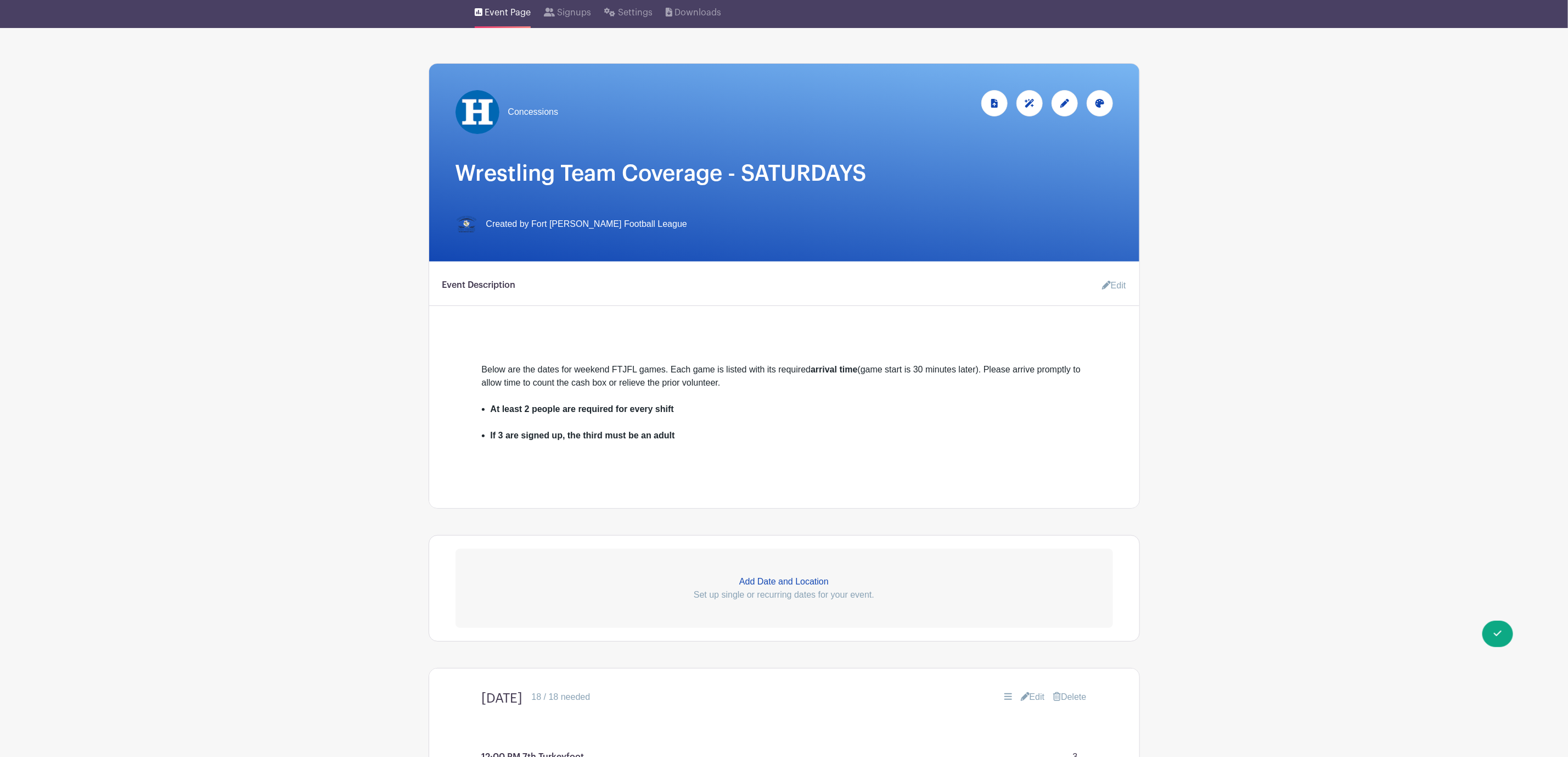
scroll to position [0, 0]
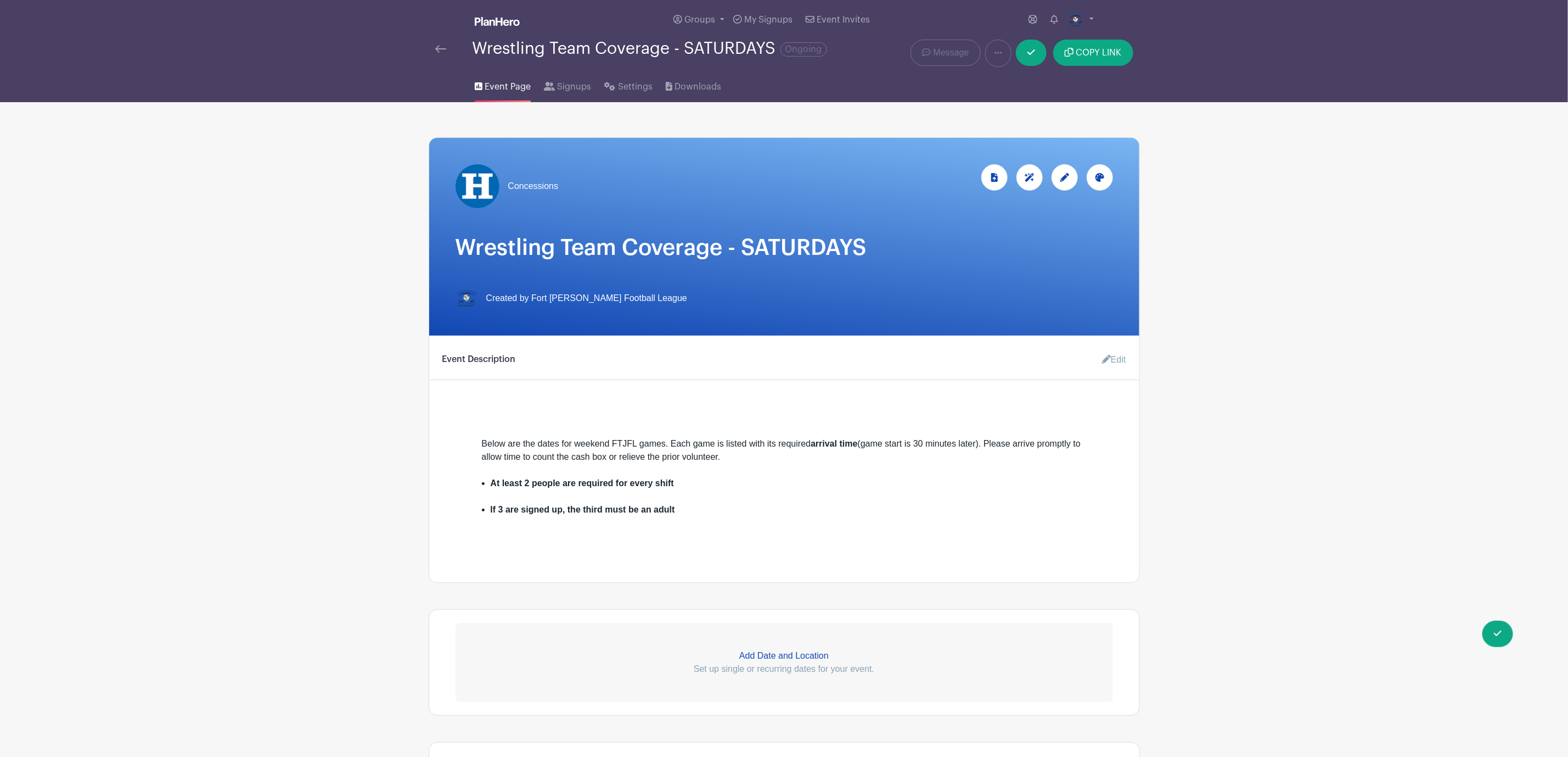
click at [442, 53] on img at bounding box center [440, 49] width 11 height 8
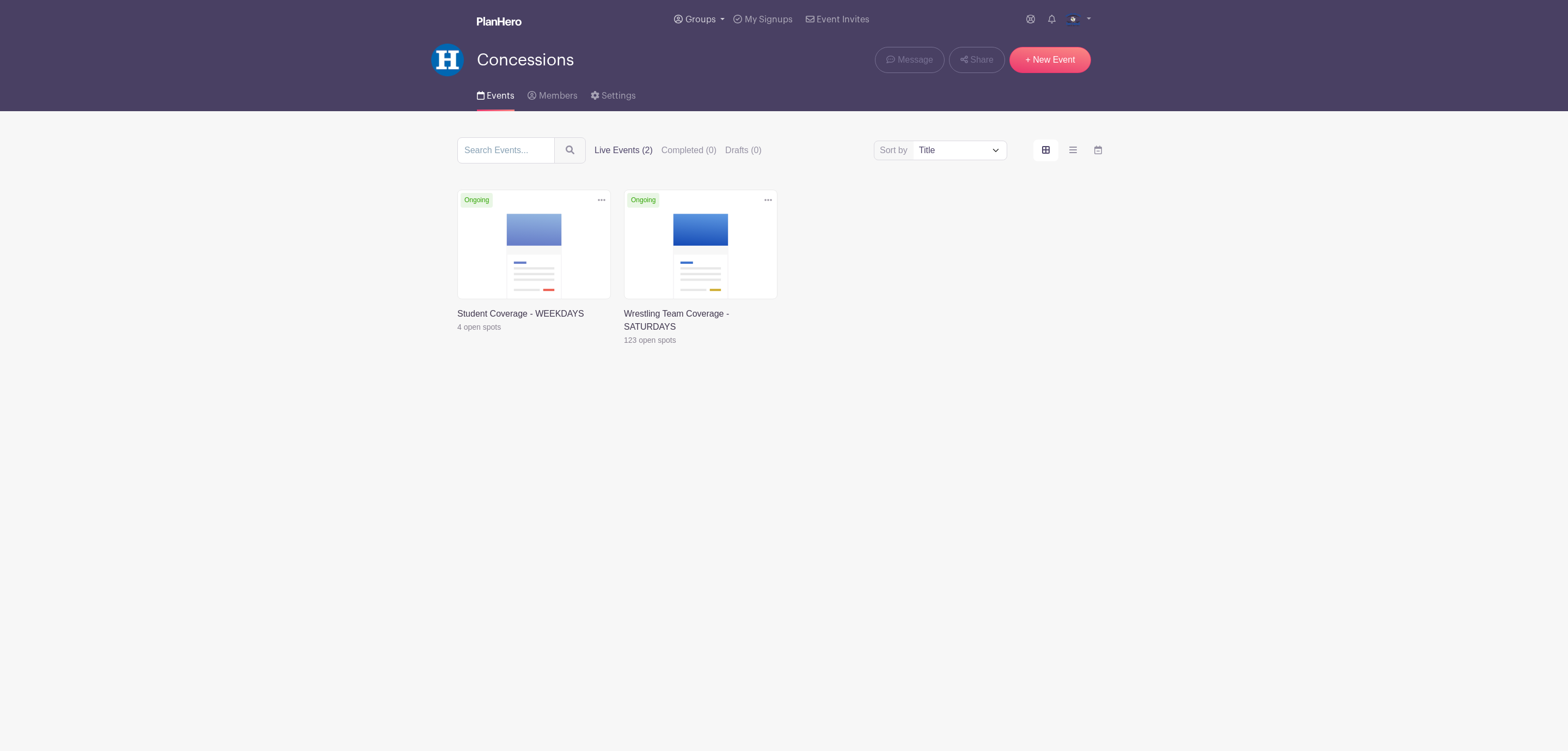
click at [690, 20] on span "Groups" at bounding box center [700, 19] width 30 height 9
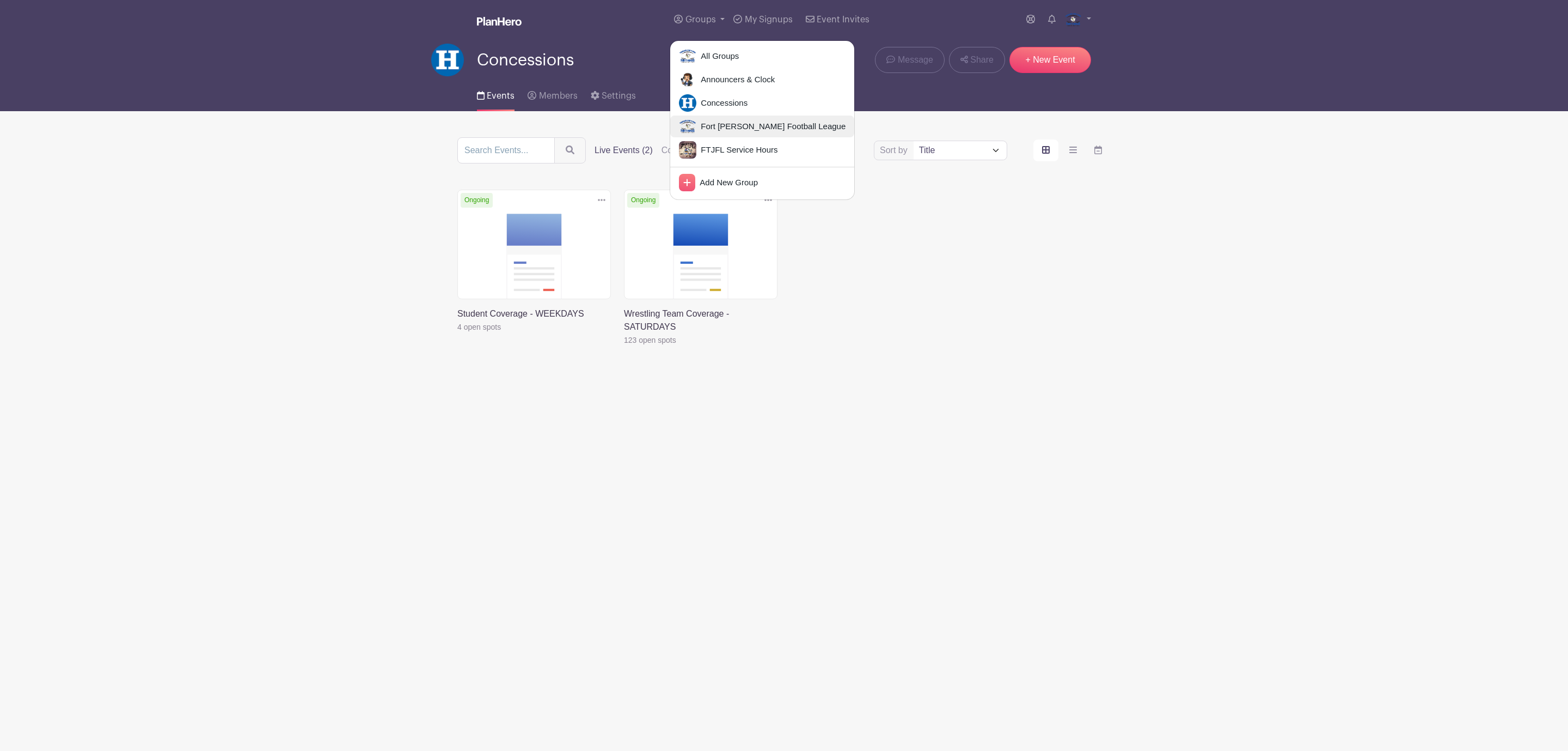
click at [730, 123] on span "Fort [PERSON_NAME] Football League" at bounding box center [771, 126] width 149 height 12
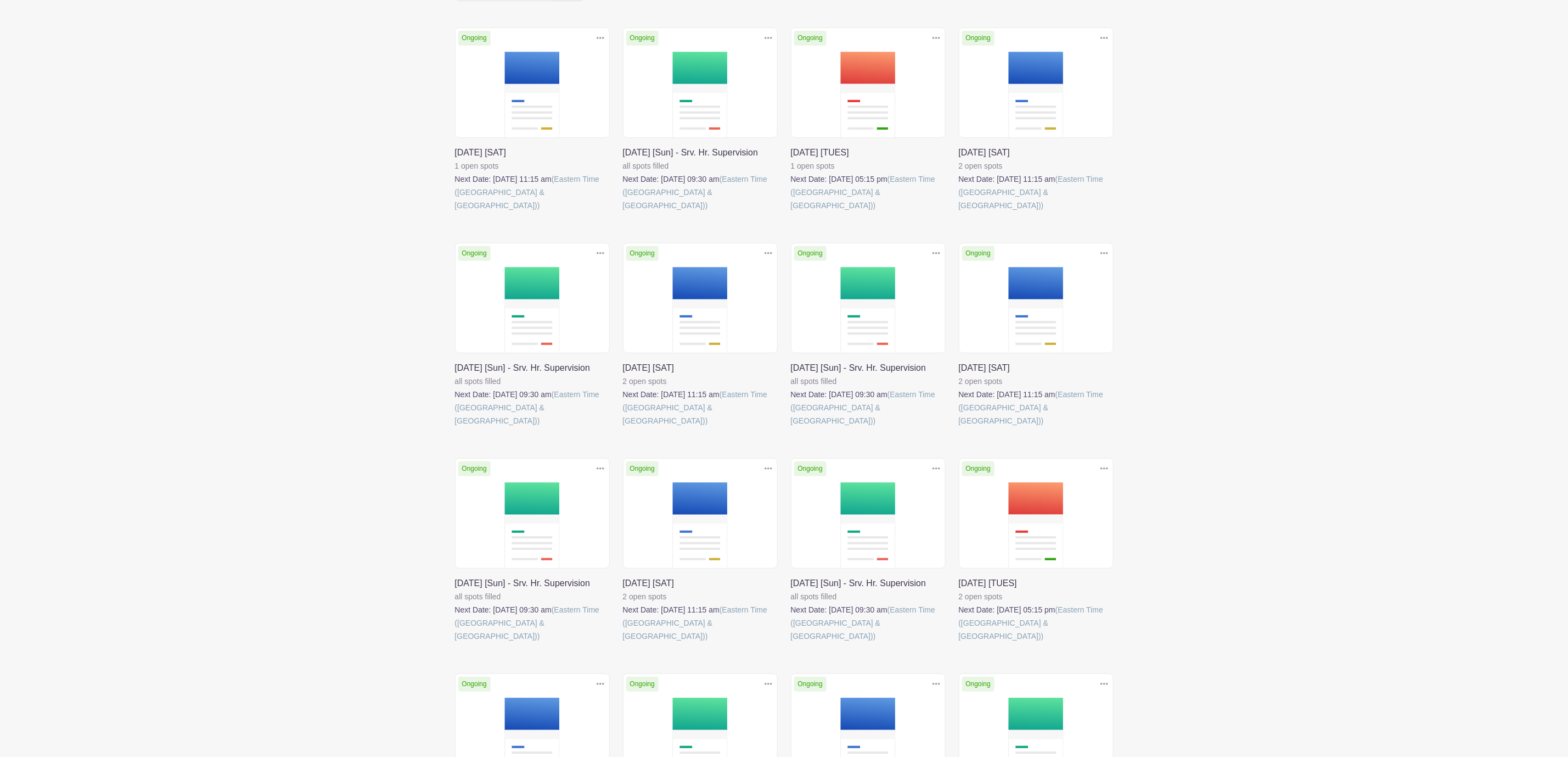
scroll to position [165, 0]
click at [623, 426] on link at bounding box center [623, 426] width 0 height 0
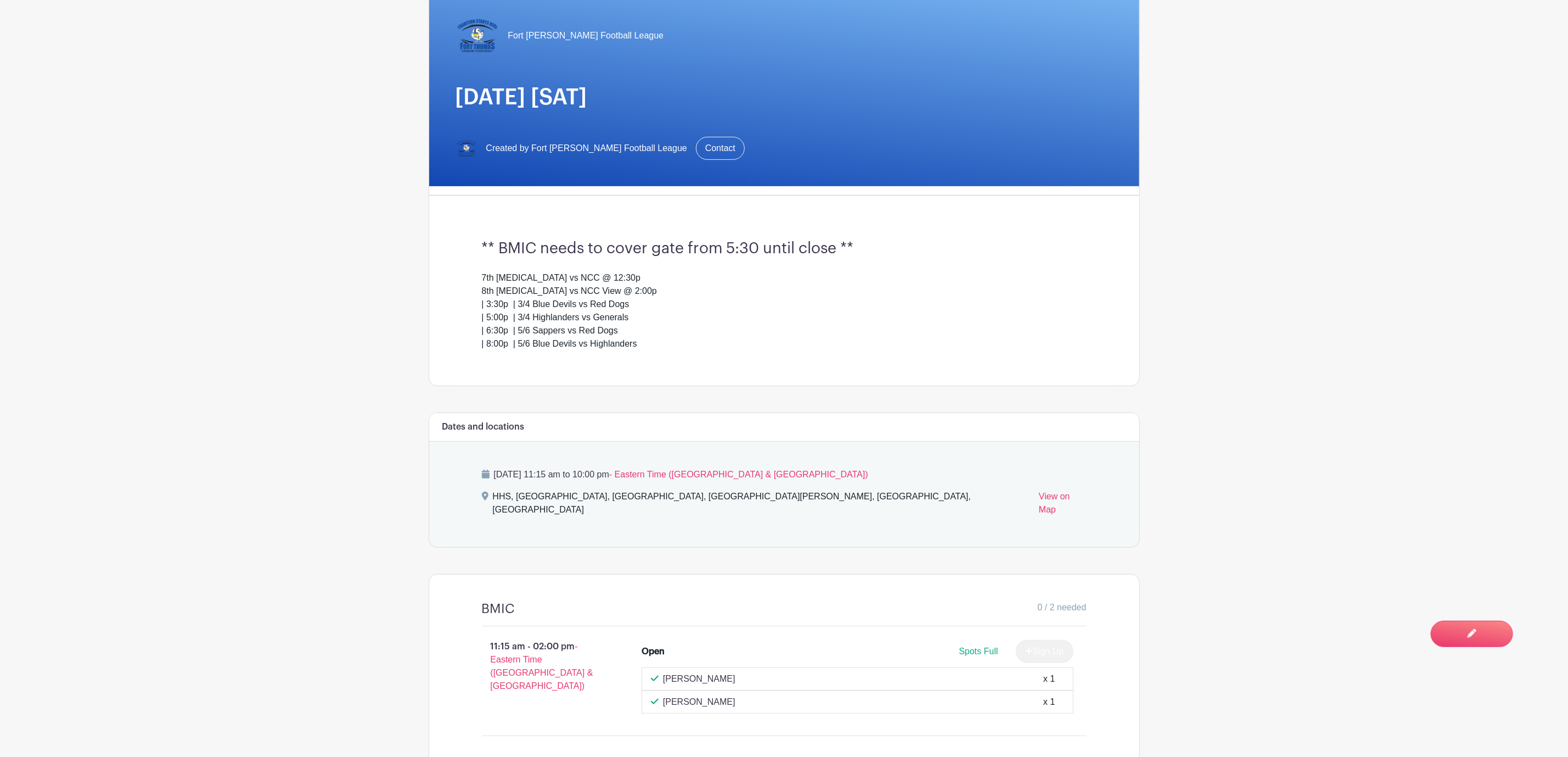
scroll to position [247, 0]
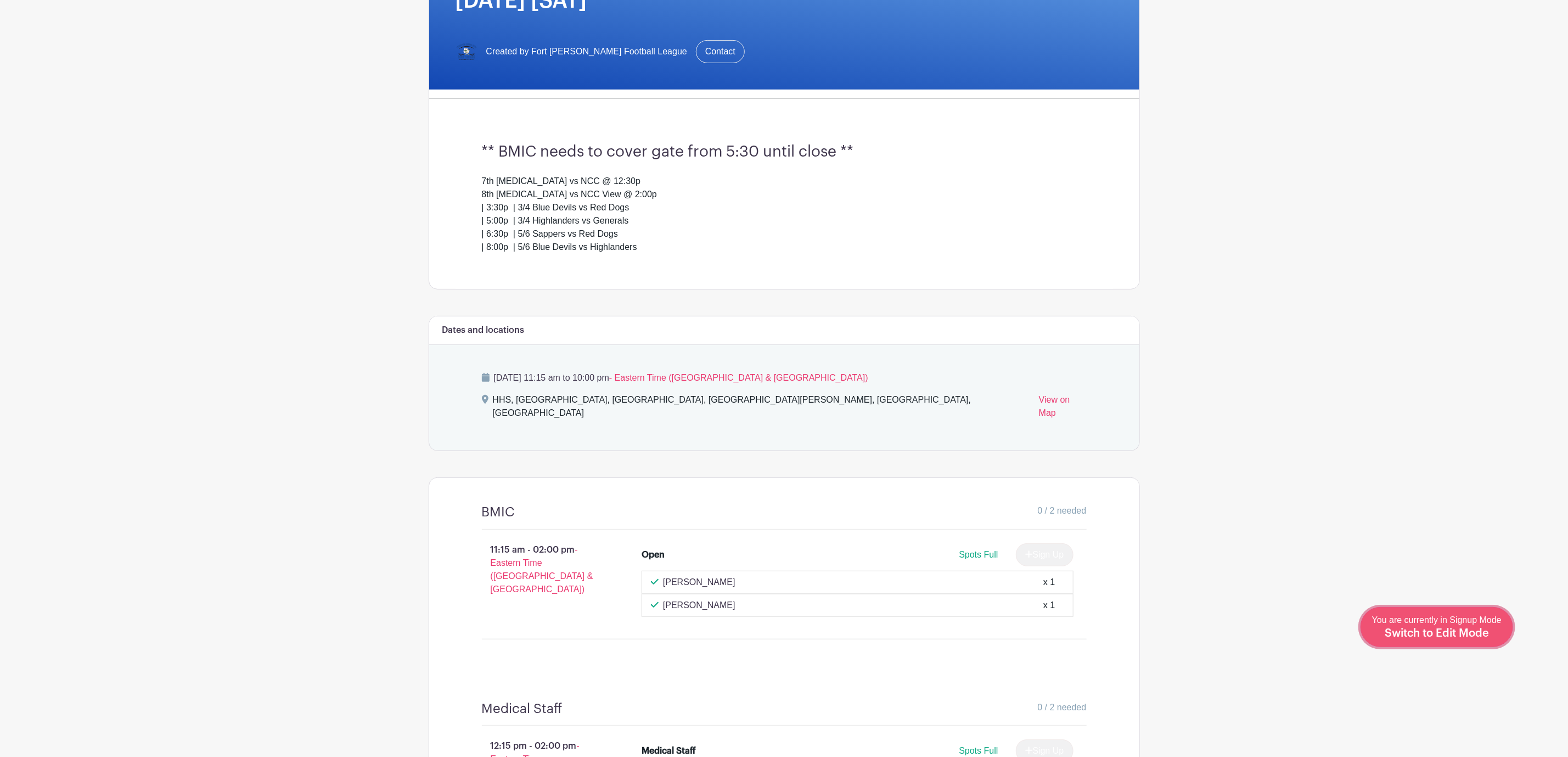
click at [1482, 642] on link "Edit Event You are currently in Signup Mode Switch to Edit Mode" at bounding box center [1437, 626] width 152 height 40
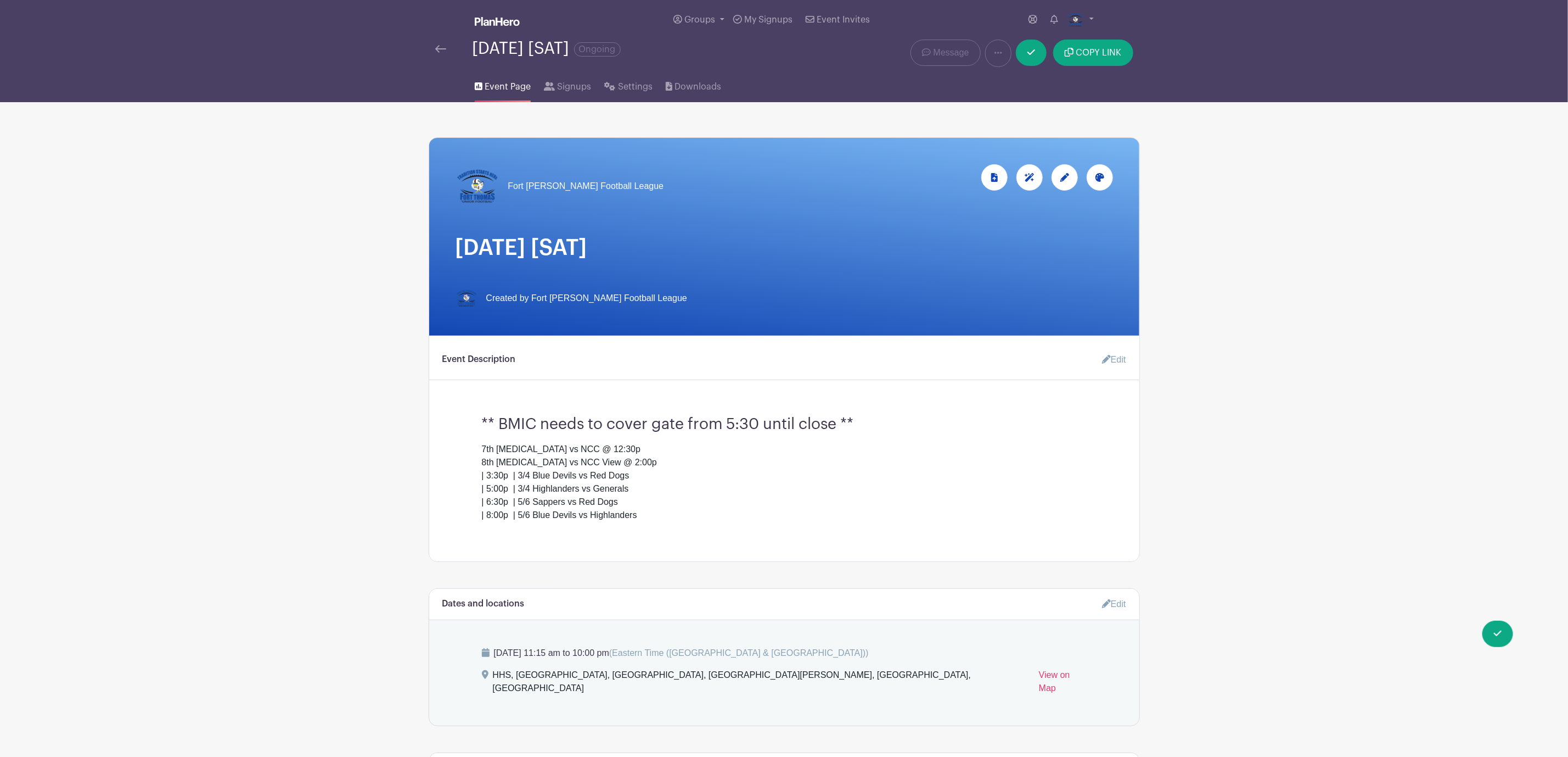
click at [1113, 364] on link "Edit" at bounding box center [1109, 359] width 33 height 22
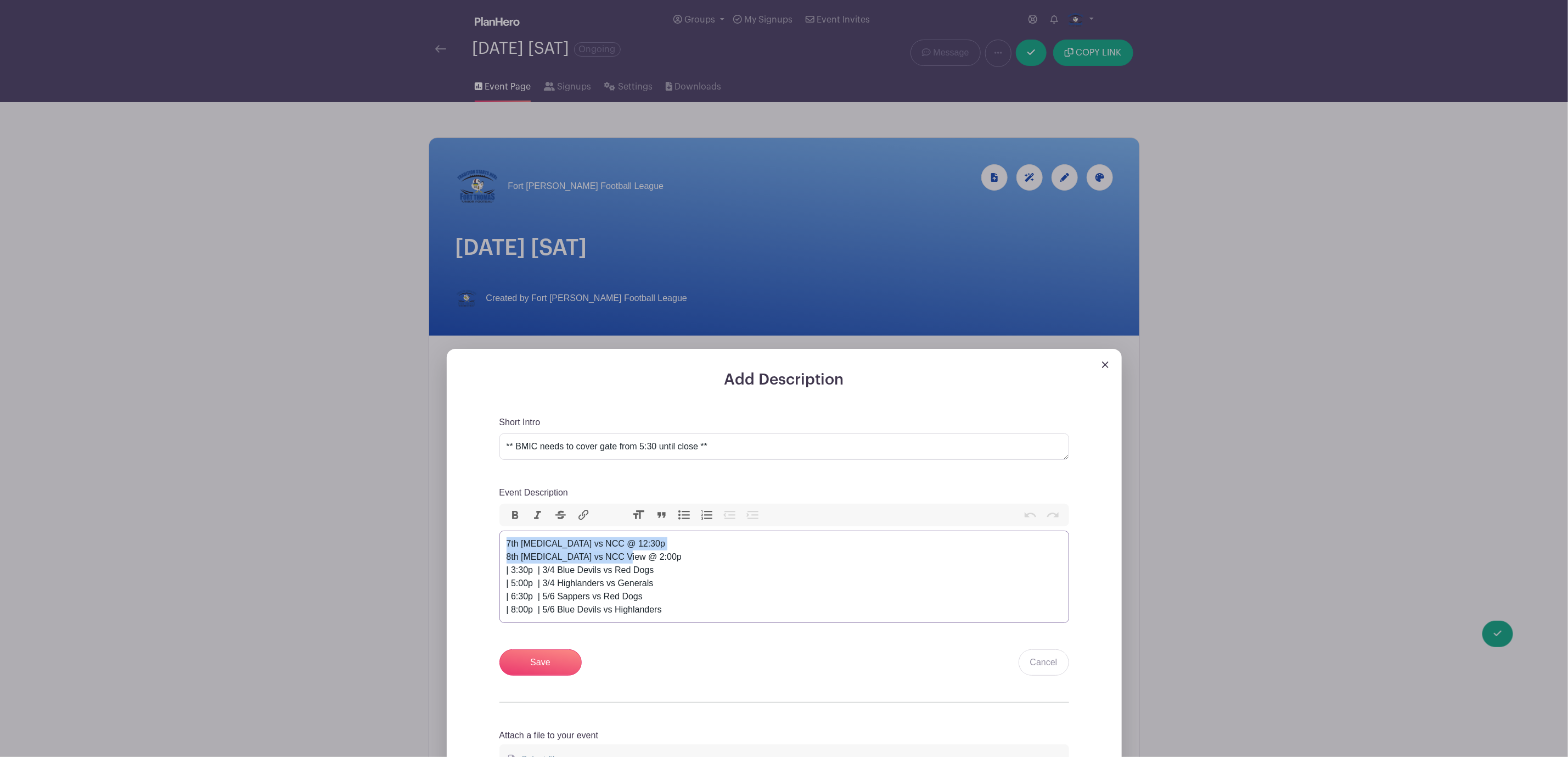
drag, startPoint x: 625, startPoint y: 560, endPoint x: 486, endPoint y: 549, distance: 139.4
click at [486, 550] on div "Add Description Short Intro ** BMIC needs to cover gate from 5:30 until close *…" at bounding box center [784, 586] width 623 height 430
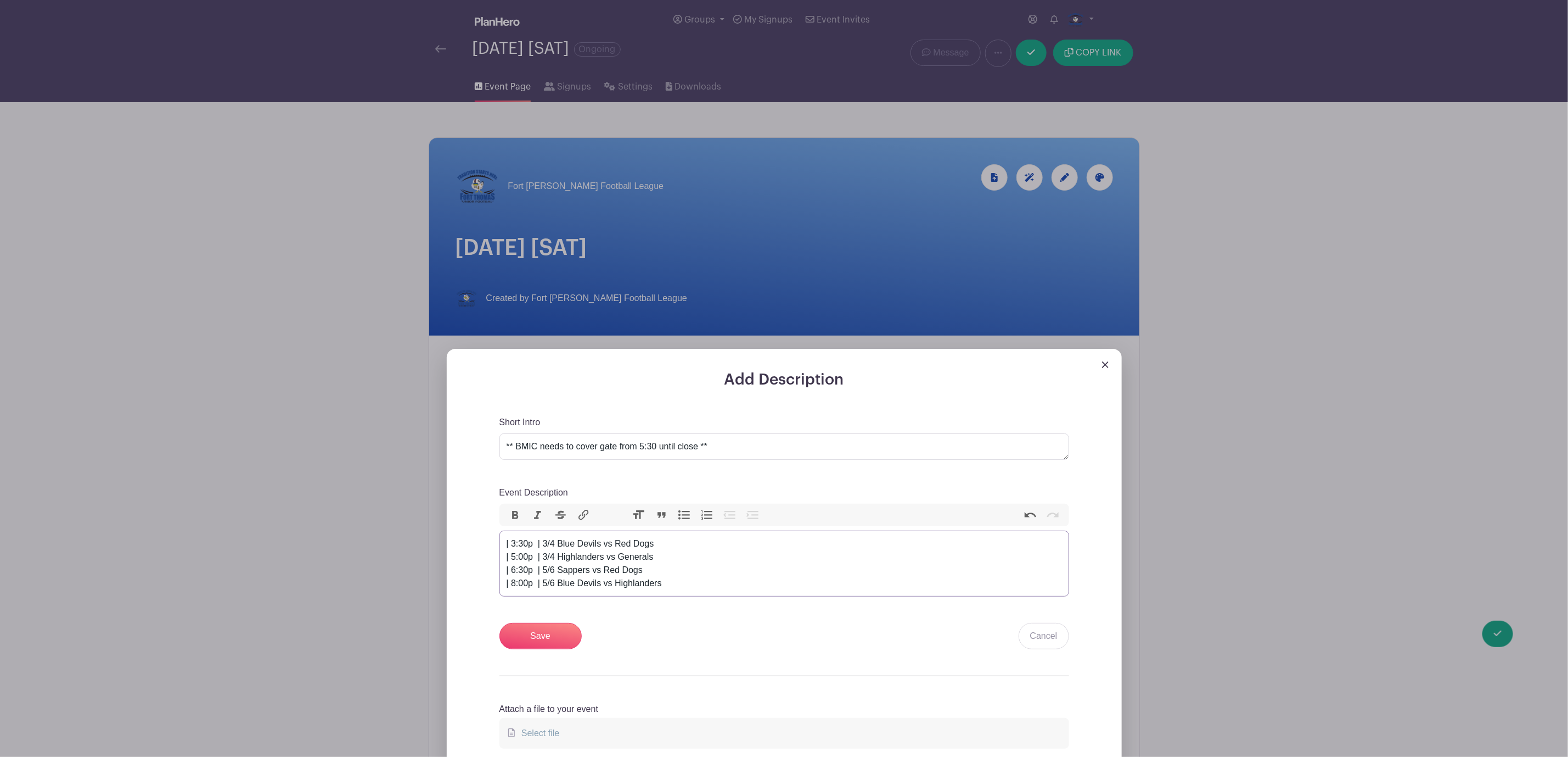
type trix-editor "<div>&nbsp;| 3:30p&nbsp; | 3/4 Blue Devils vs Red Dogs<br>&nbsp;| 5:00p&nbsp; |…"
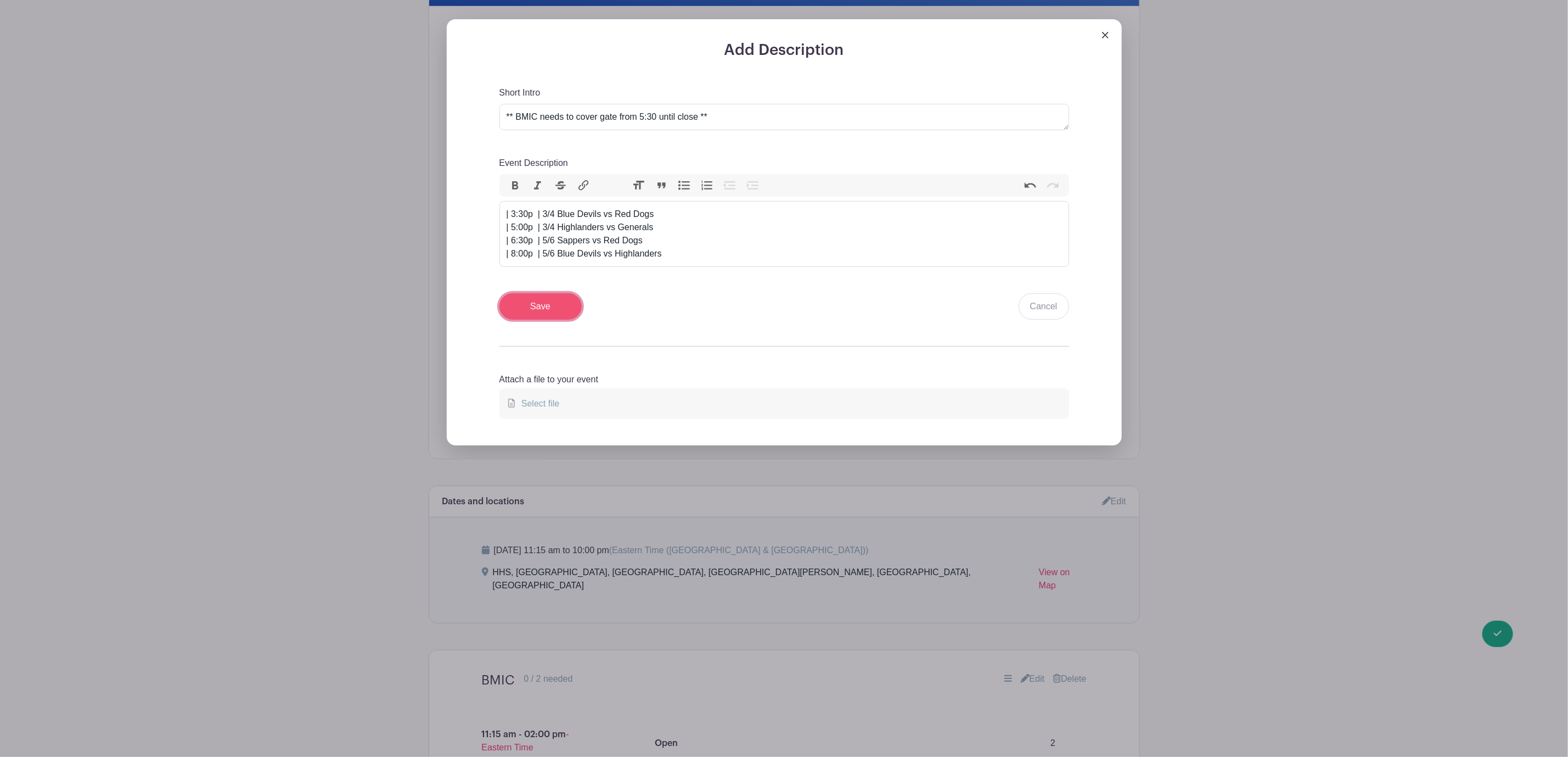
click at [537, 319] on input "Save" at bounding box center [540, 306] width 82 height 26
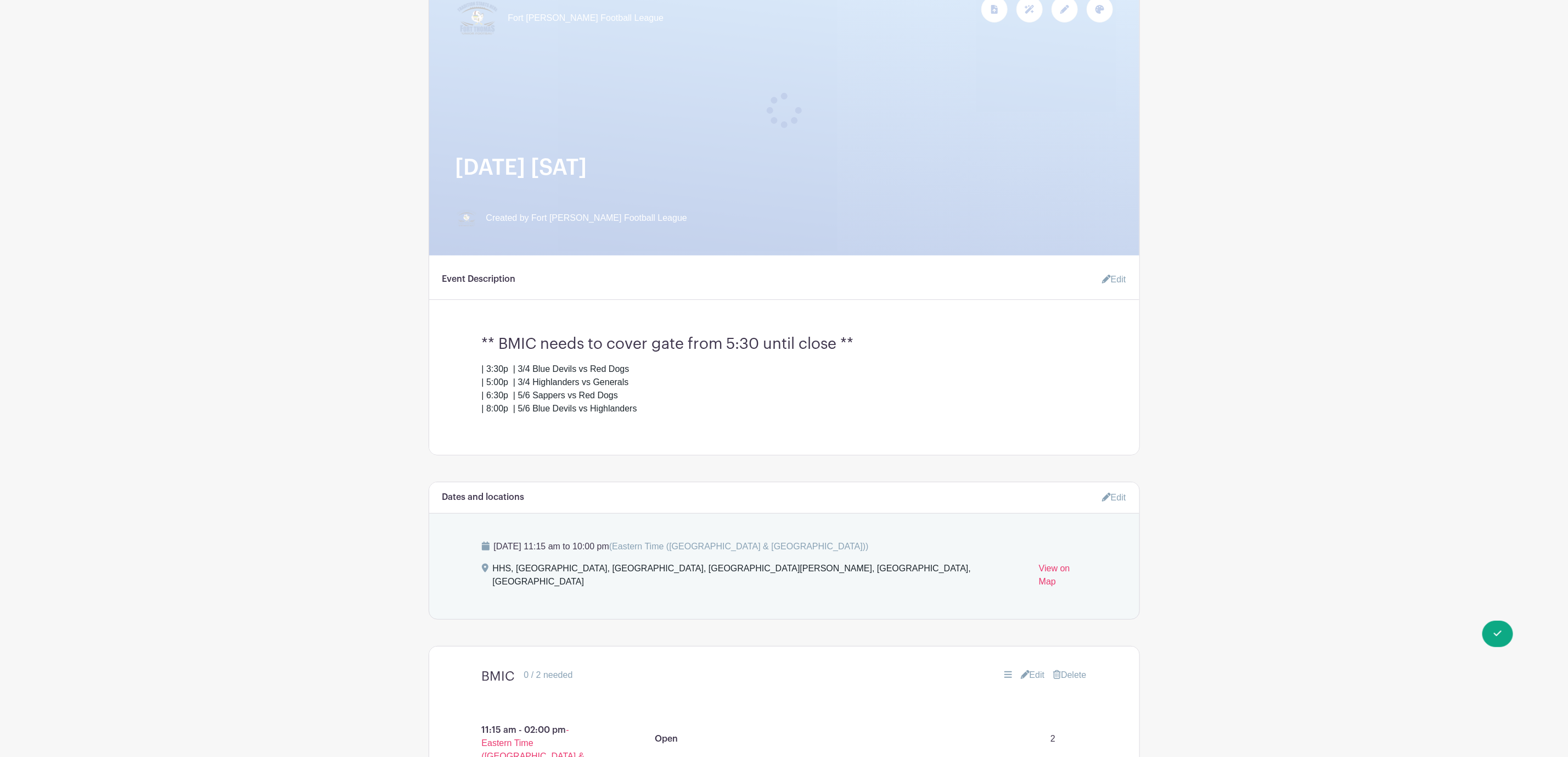
scroll to position [82, 0]
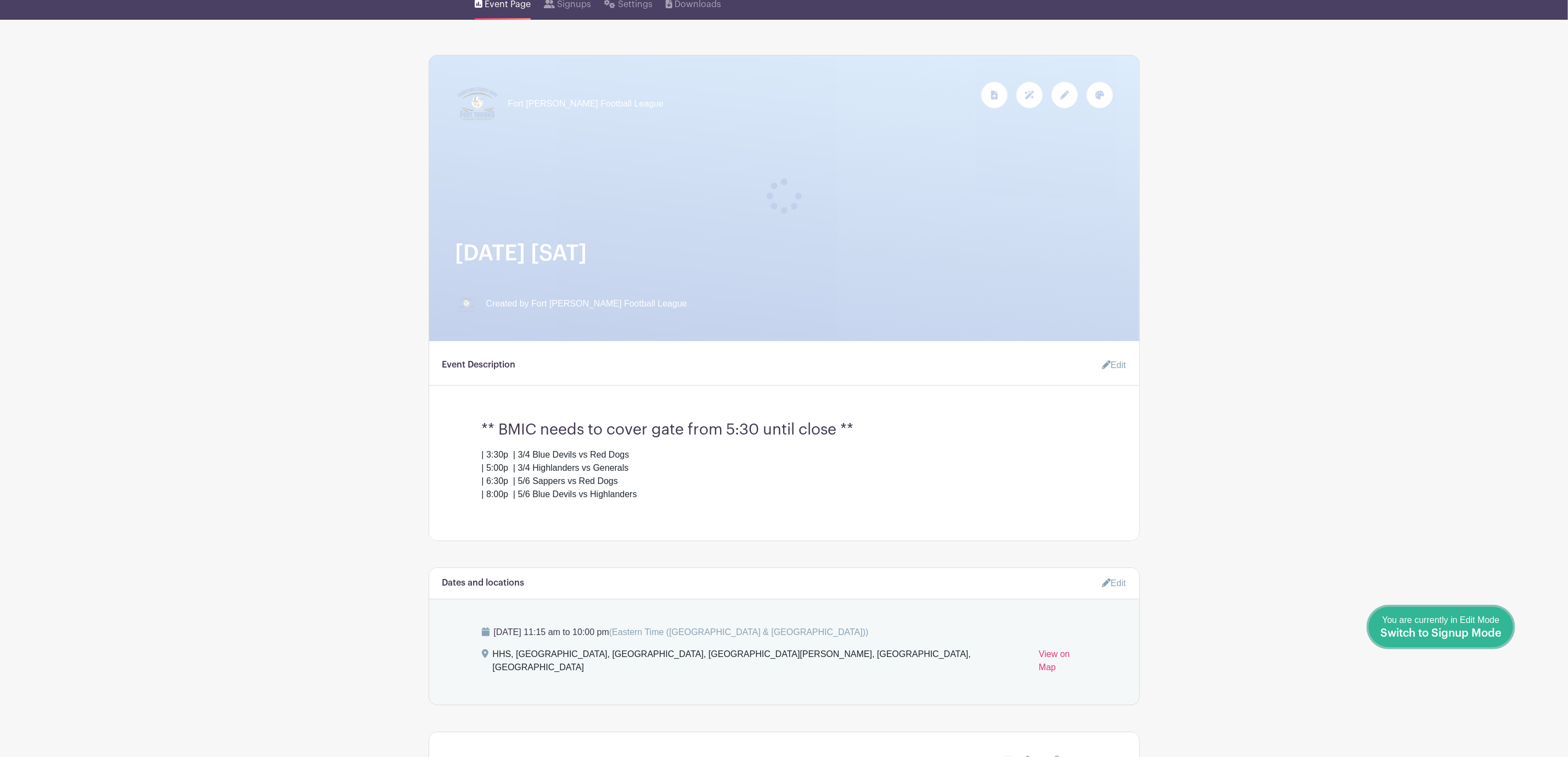
click at [1506, 631] on link "Done Editing You are currently in Edit Mode Switch to Signup Mode" at bounding box center [1441, 626] width 144 height 40
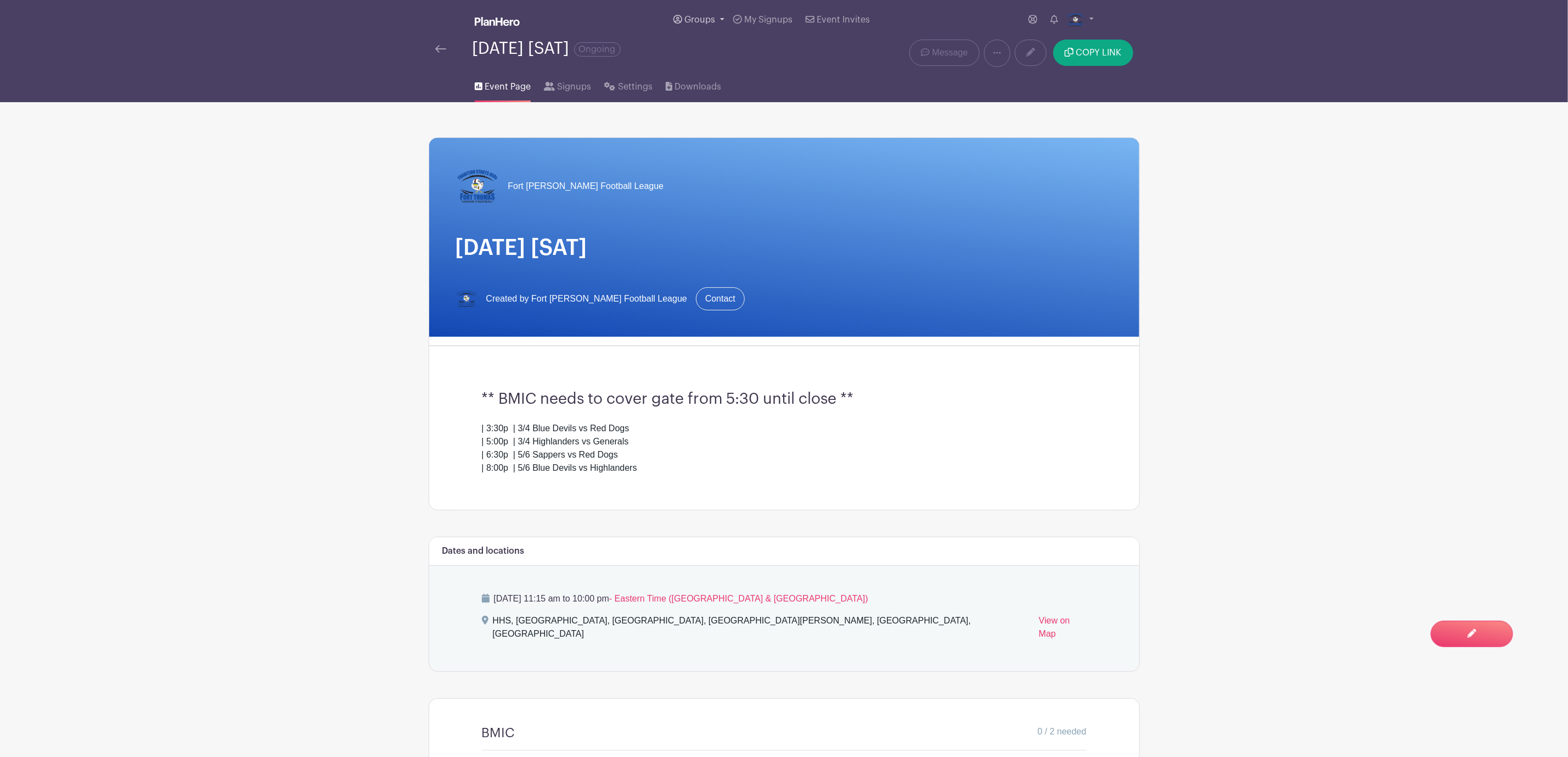
click at [707, 20] on span "Groups" at bounding box center [699, 20] width 30 height 9
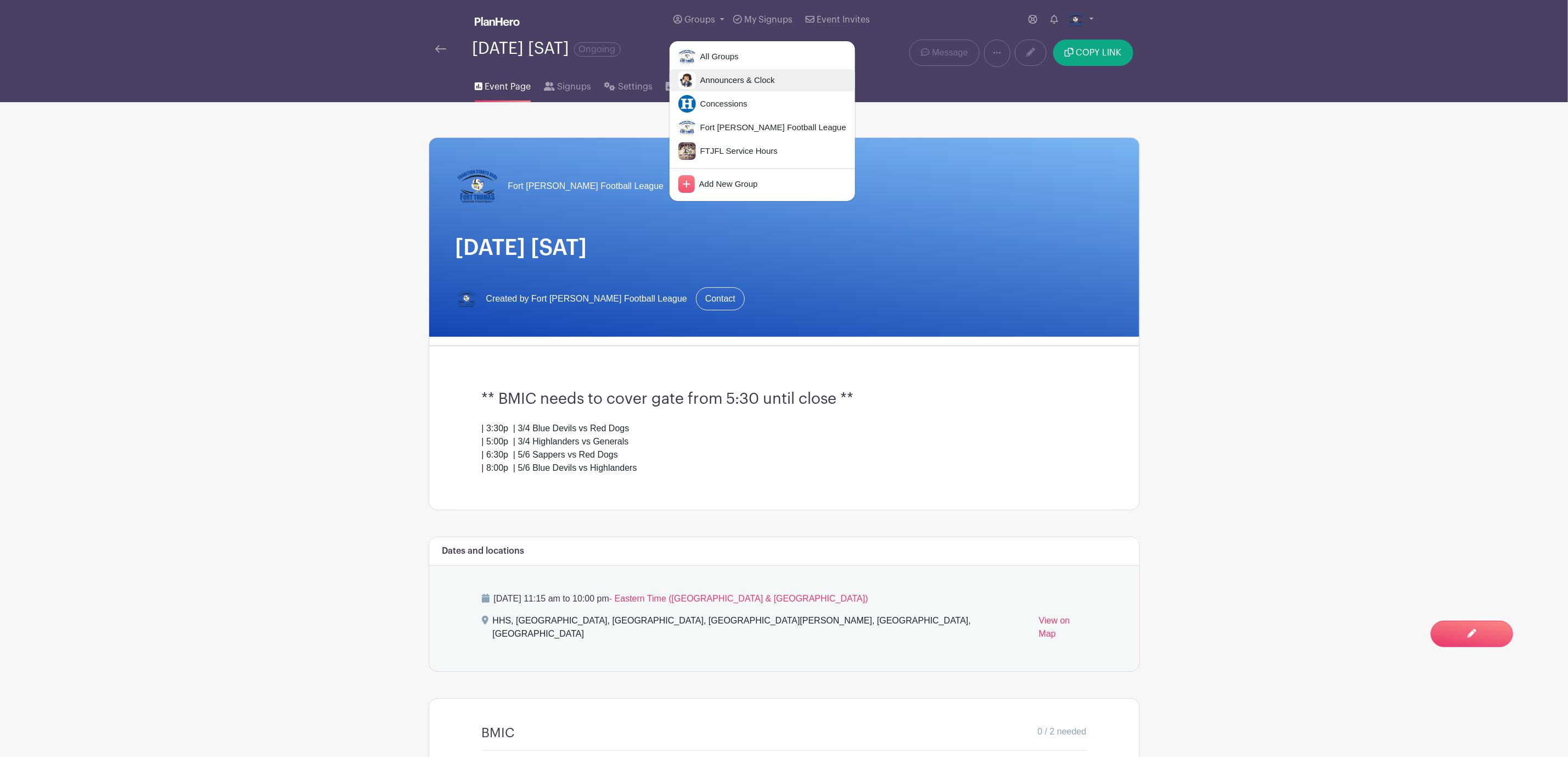
click at [743, 85] on span "Announcers & Clock" at bounding box center [735, 80] width 79 height 12
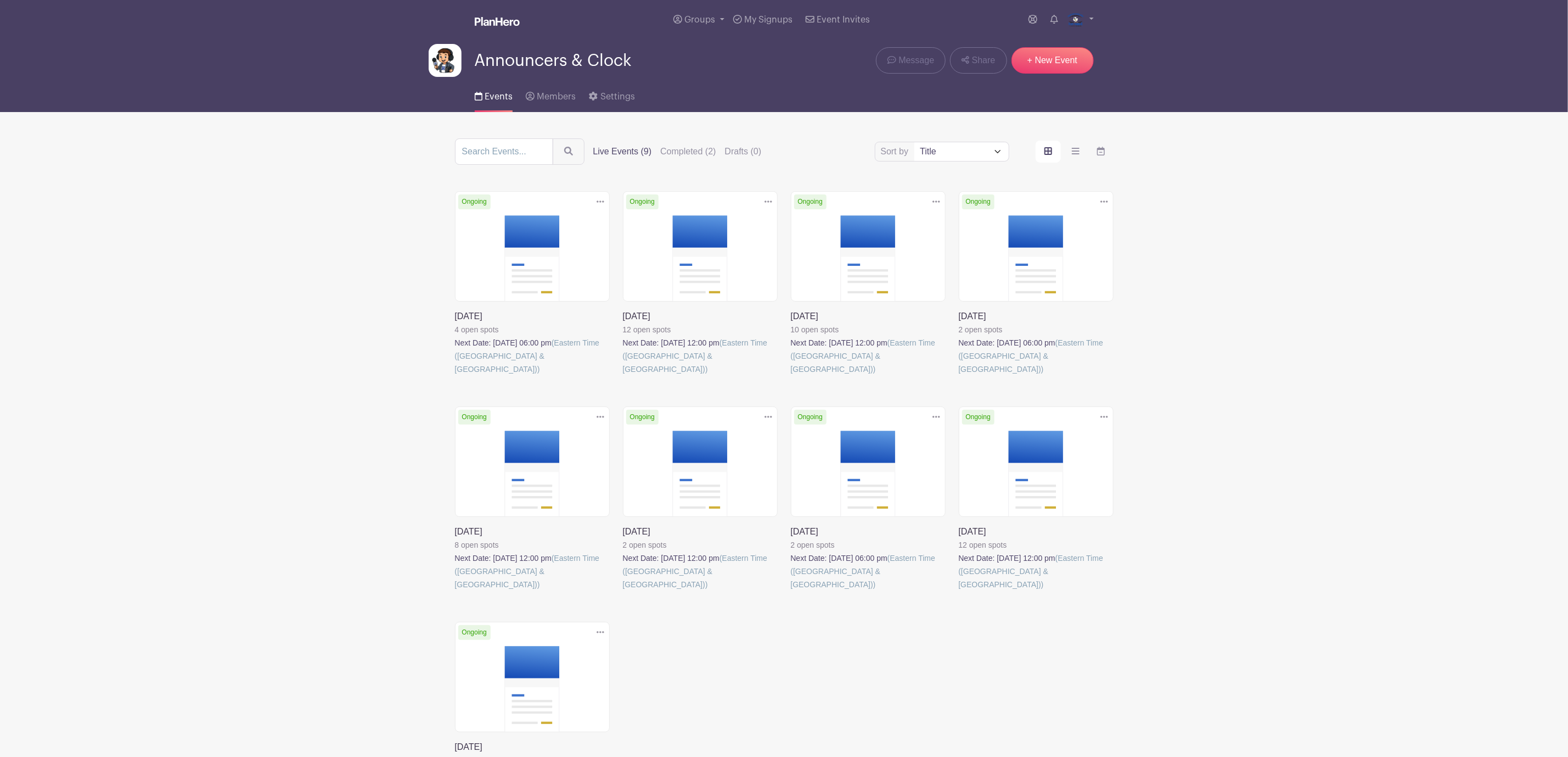
click at [623, 591] on link at bounding box center [623, 591] width 0 height 0
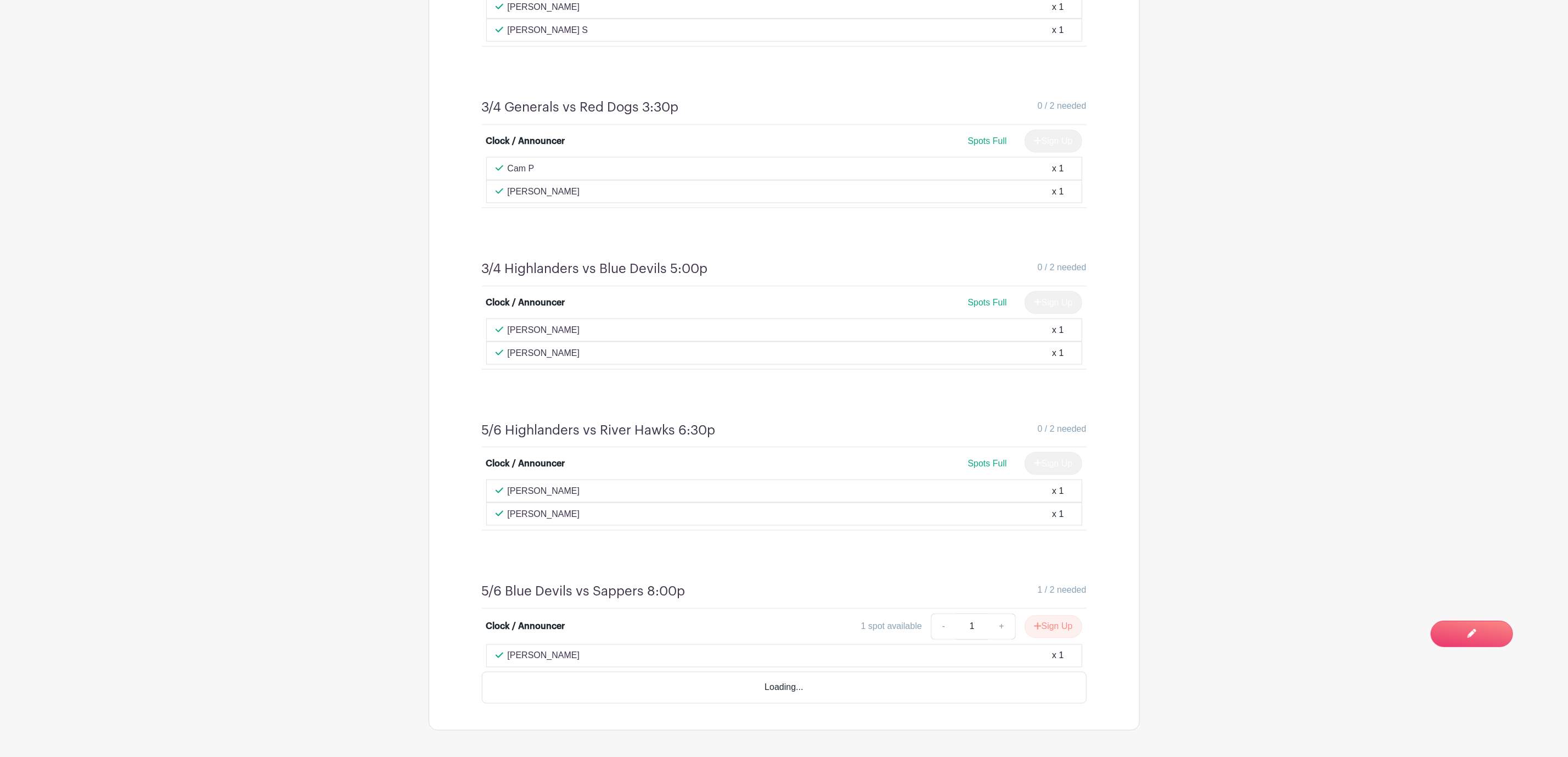
scroll to position [985, 0]
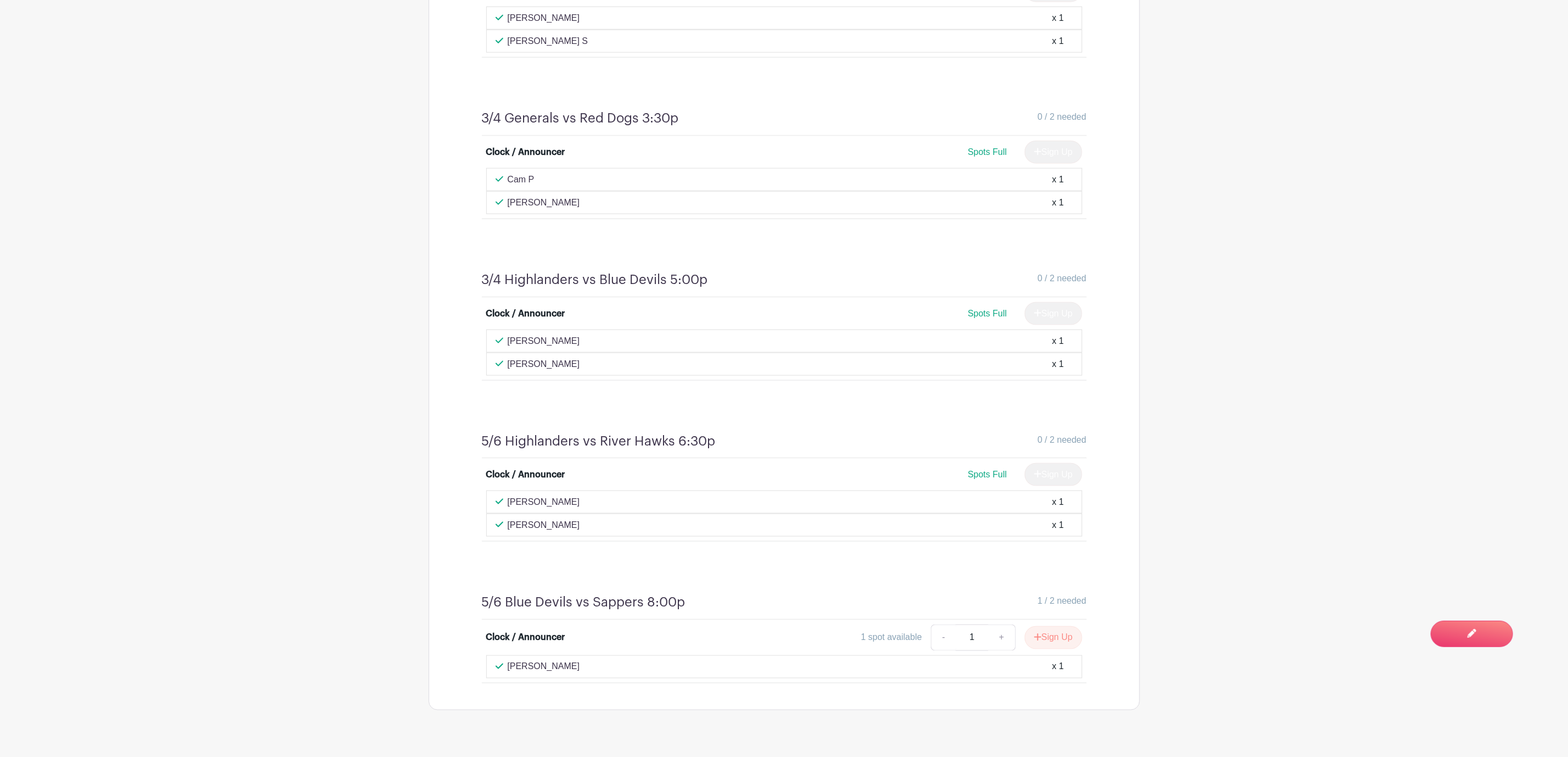
scroll to position [985, 0]
